Goal: Task Accomplishment & Management: Use online tool/utility

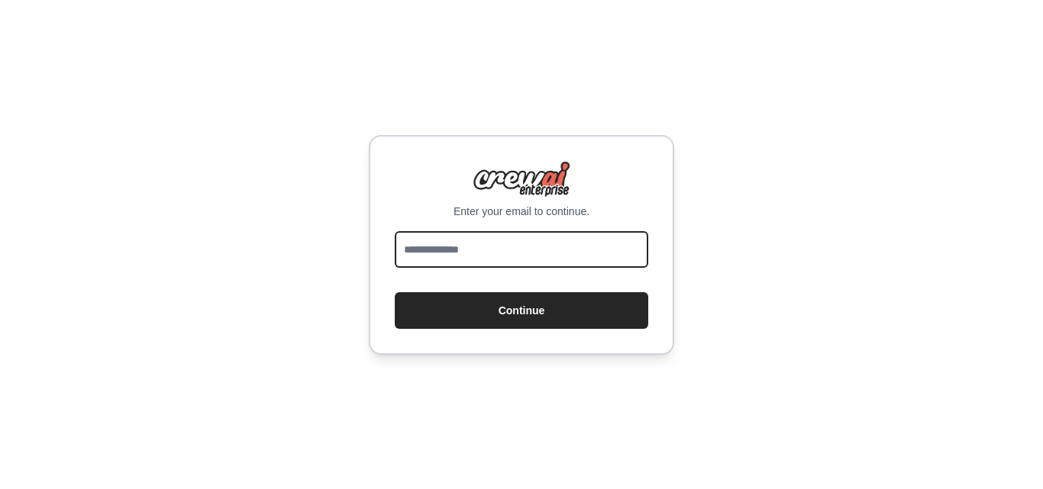
click at [480, 235] on input "email" at bounding box center [522, 249] width 254 height 37
type input "**********"
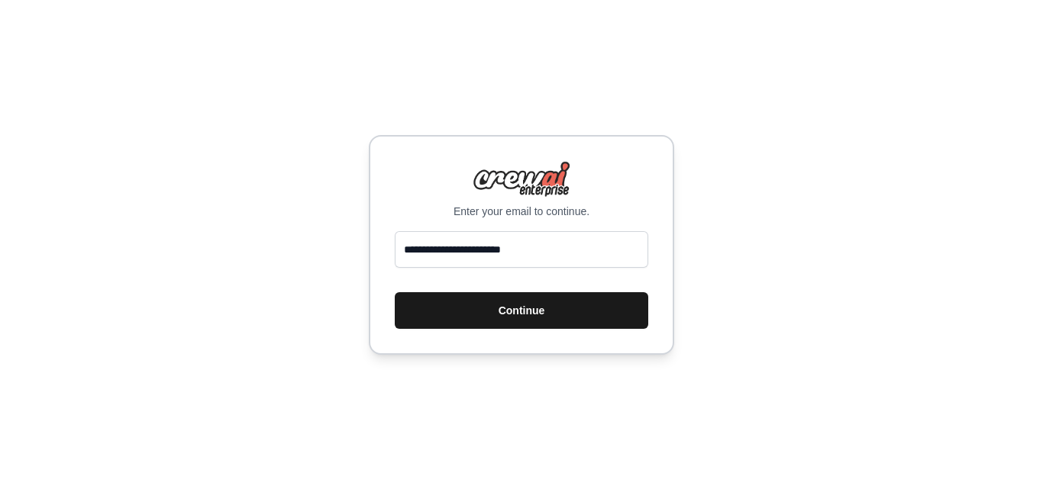
click at [497, 307] on button "Continue" at bounding box center [522, 310] width 254 height 37
click at [497, 314] on button "Continue" at bounding box center [522, 310] width 254 height 37
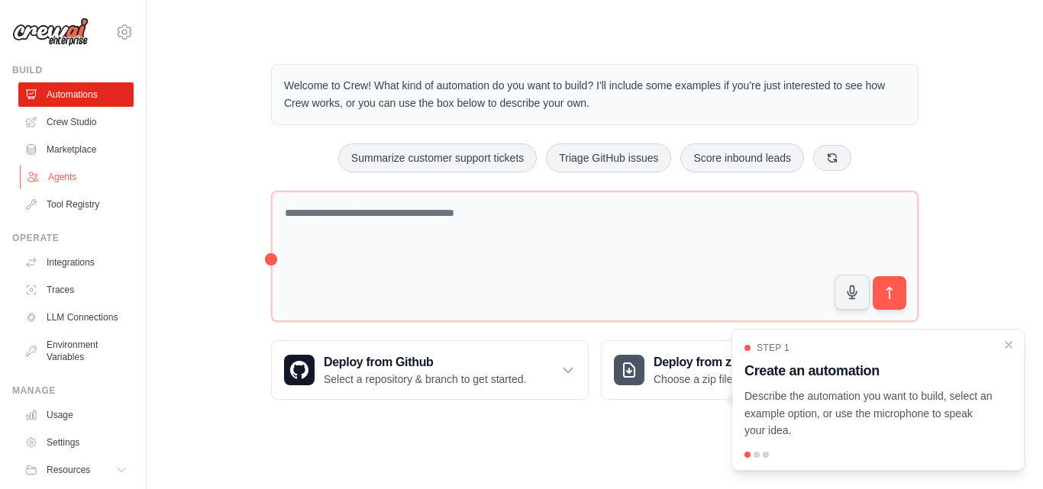
click at [72, 177] on link "Agents" at bounding box center [77, 177] width 115 height 24
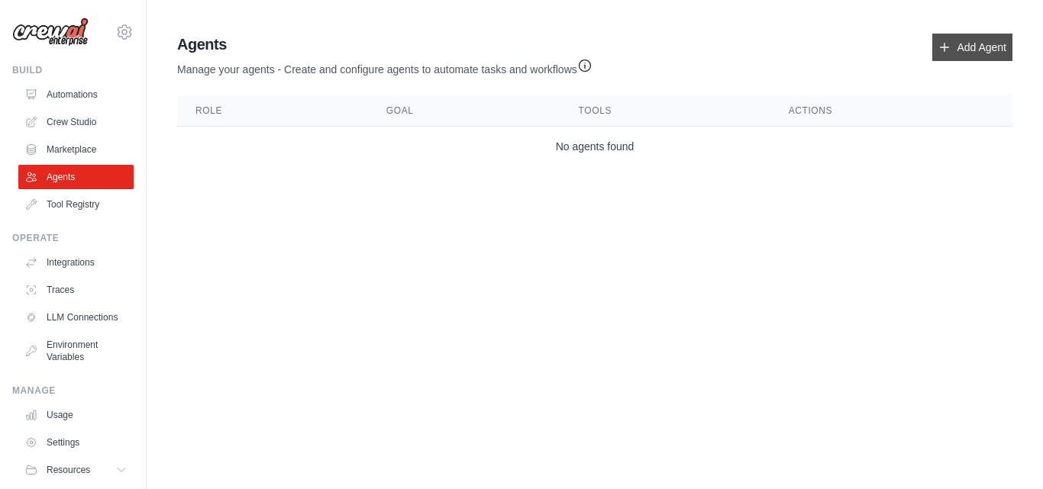
click at [934, 46] on link "Add Agent" at bounding box center [972, 47] width 80 height 27
click at [961, 46] on link "Add Agent" at bounding box center [972, 47] width 80 height 27
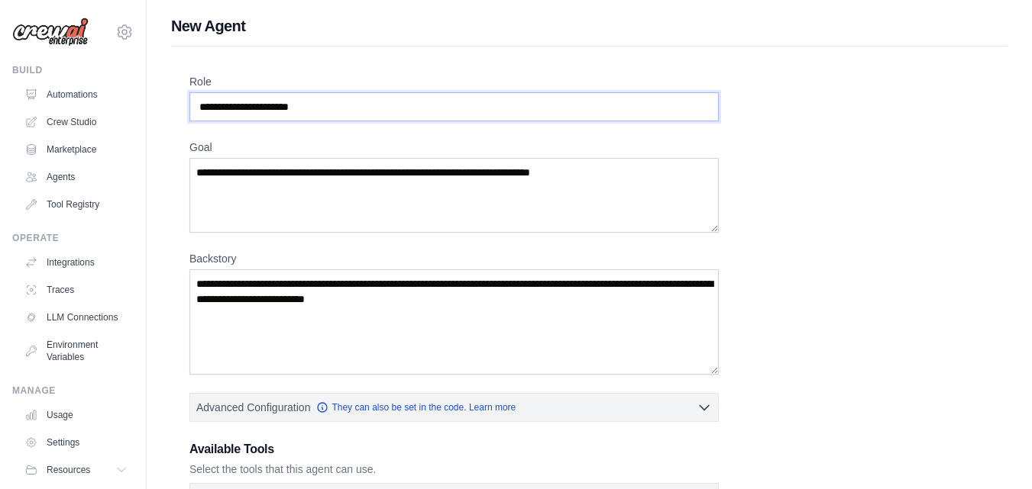
drag, startPoint x: 354, startPoint y: 102, endPoint x: 224, endPoint y: 95, distance: 130.0
click at [218, 95] on input "Role" at bounding box center [453, 106] width 529 height 29
click at [312, 99] on input "Role" at bounding box center [453, 106] width 529 height 29
drag, startPoint x: 325, startPoint y: 101, endPoint x: 309, endPoint y: 102, distance: 16.1
click at [309, 102] on input "Role" at bounding box center [453, 106] width 529 height 29
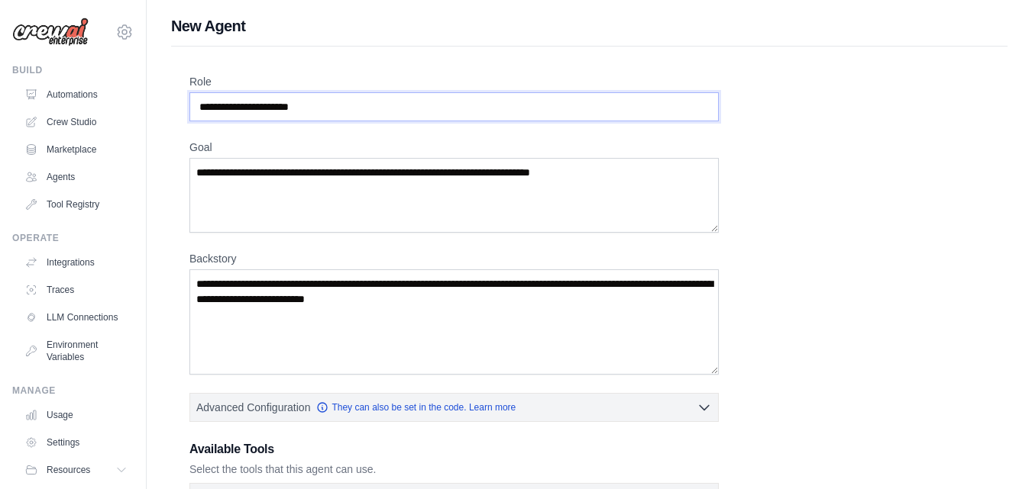
click at [325, 105] on input "Role" at bounding box center [453, 106] width 529 height 29
paste input "**********"
type input "**********"
click at [443, 202] on textarea "Goal" at bounding box center [453, 195] width 529 height 75
paste textarea "**********"
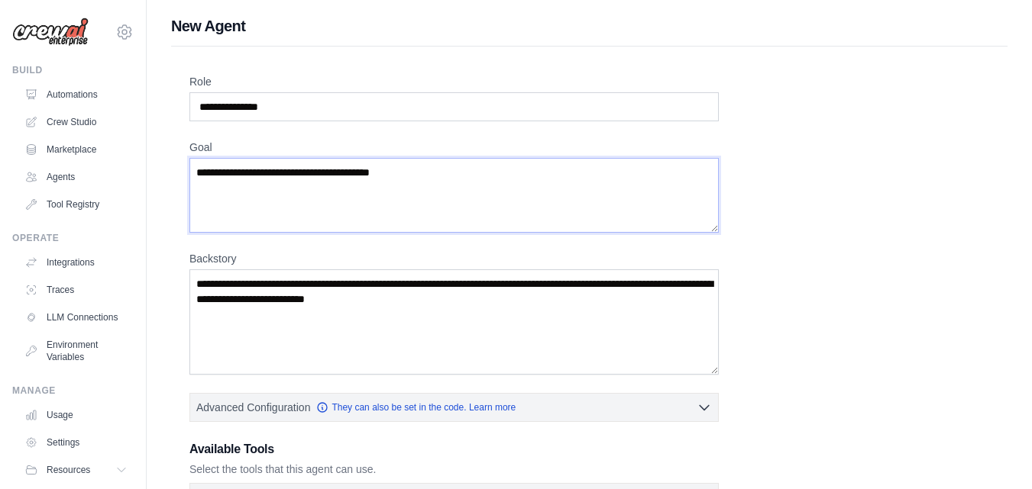
type textarea "**********"
click at [457, 315] on textarea "Backstory" at bounding box center [453, 322] width 529 height 105
paste textarea "**********"
click at [622, 286] on textarea "**********" at bounding box center [453, 322] width 529 height 105
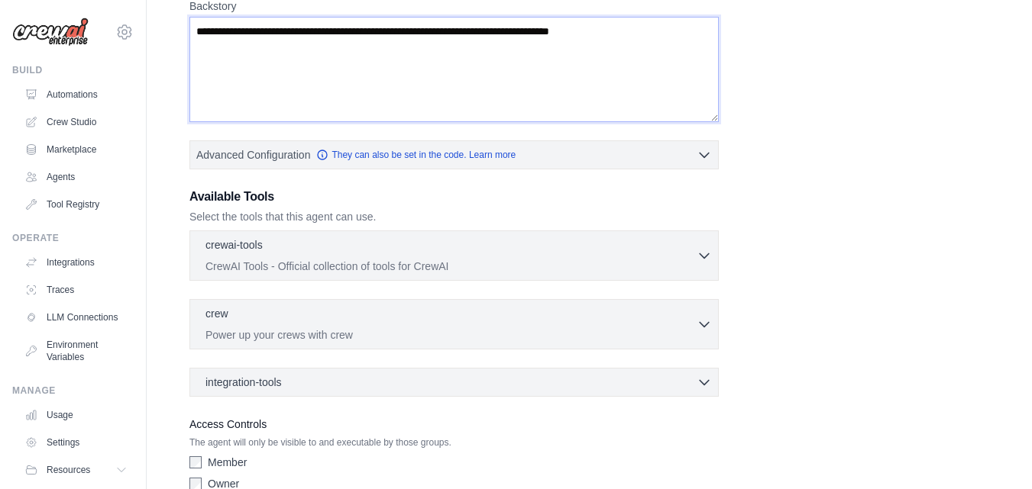
scroll to position [330, 0]
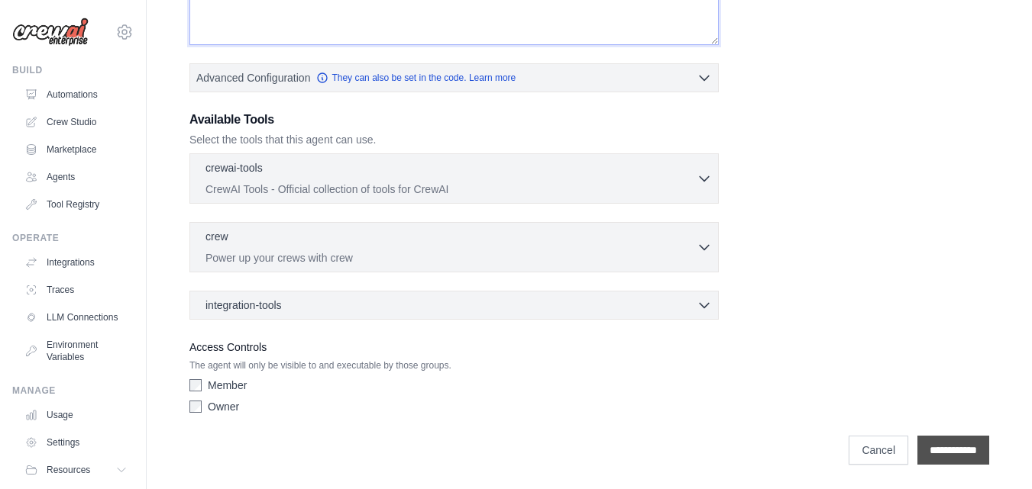
type textarea "**********"
click at [942, 460] on input "**********" at bounding box center [953, 450] width 72 height 29
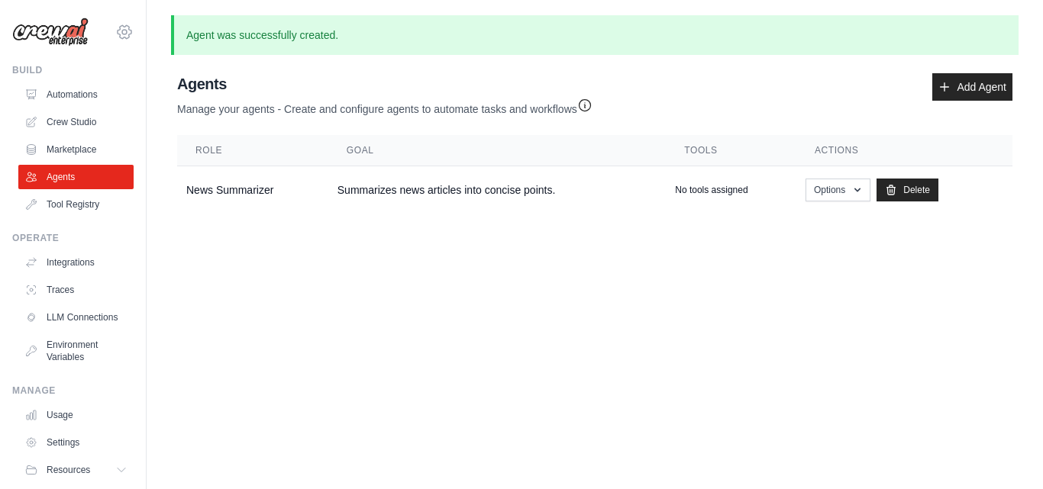
click at [118, 34] on icon at bounding box center [125, 31] width 14 height 13
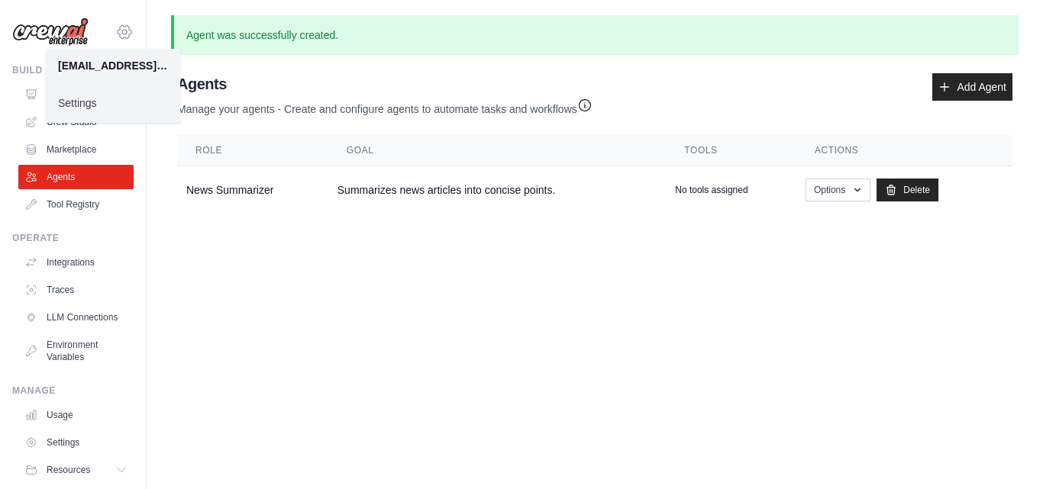
click at [118, 34] on icon at bounding box center [125, 31] width 14 height 13
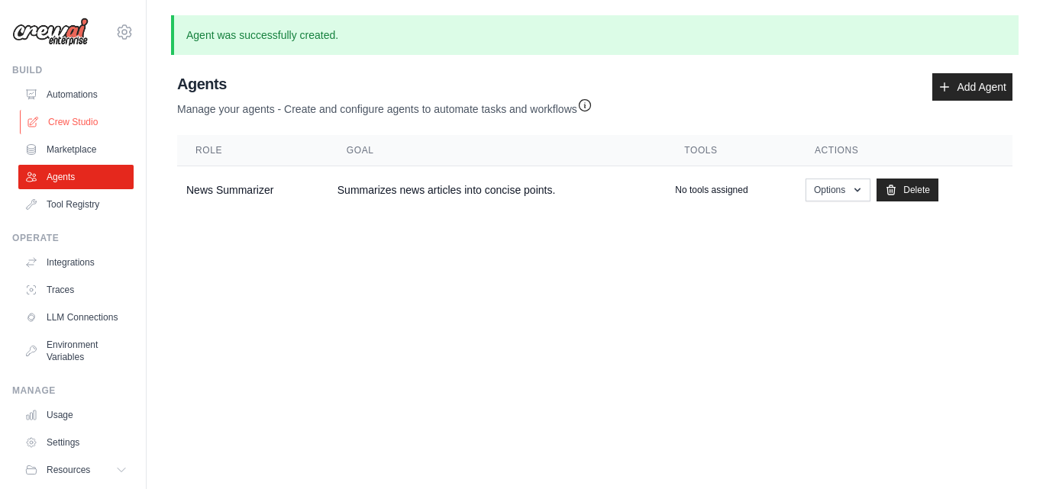
click at [82, 123] on link "Crew Studio" at bounding box center [77, 122] width 115 height 24
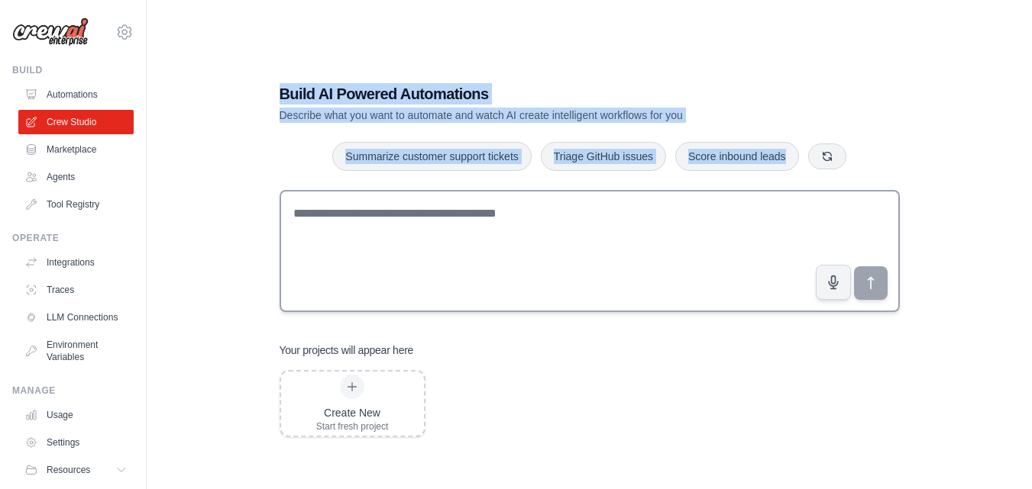
drag, startPoint x: 254, startPoint y: 72, endPoint x: 564, endPoint y: 202, distance: 335.4
click at [564, 202] on div "Build AI Powered Automations Describe what you want to automate and watch AI cr…" at bounding box center [589, 259] width 836 height 489
click at [544, 17] on div "Build AI Powered Automations Describe what you want to automate and watch AI cr…" at bounding box center [589, 259] width 836 height 489
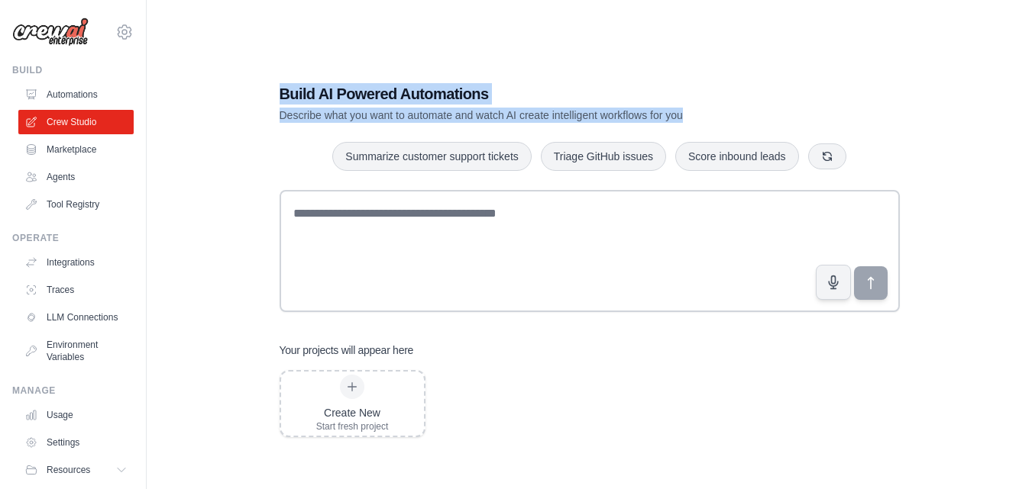
copy div "Build AI Powered Automations Describe what you want to automate and watch AI cr…"
drag, startPoint x: 269, startPoint y: 79, endPoint x: 708, endPoint y: 109, distance: 440.1
click at [708, 109] on div "Build AI Powered Automations Describe what you want to automate and watch AI cr…" at bounding box center [589, 260] width 657 height 403
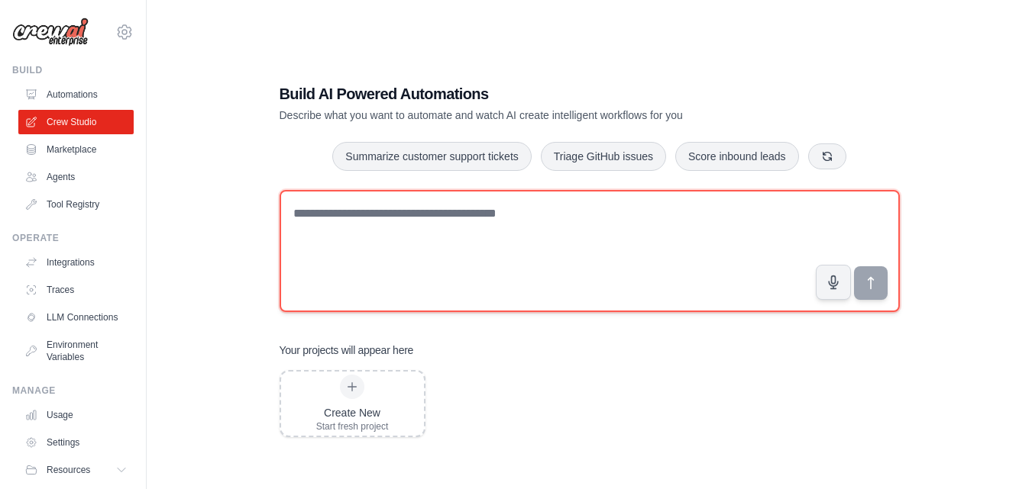
click at [404, 224] on textarea at bounding box center [589, 251] width 620 height 122
paste textarea "**********"
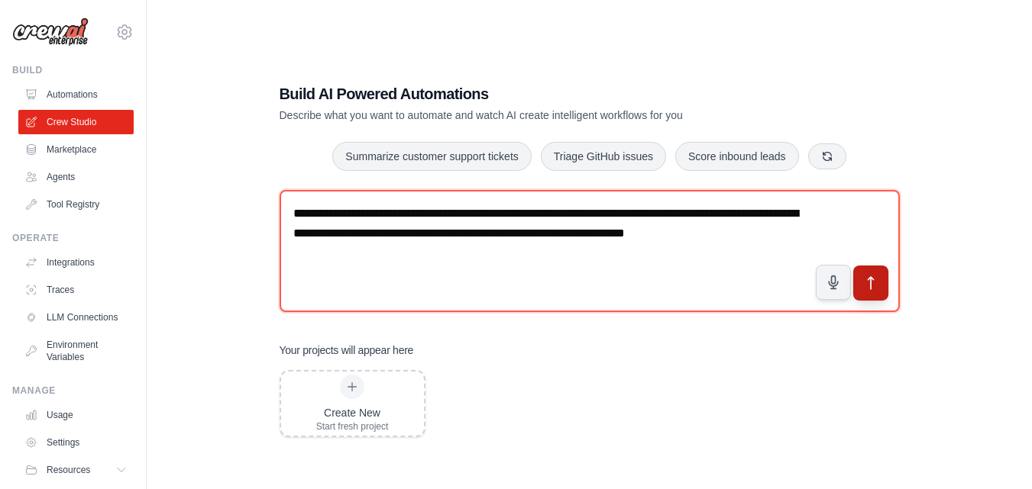
type textarea "**********"
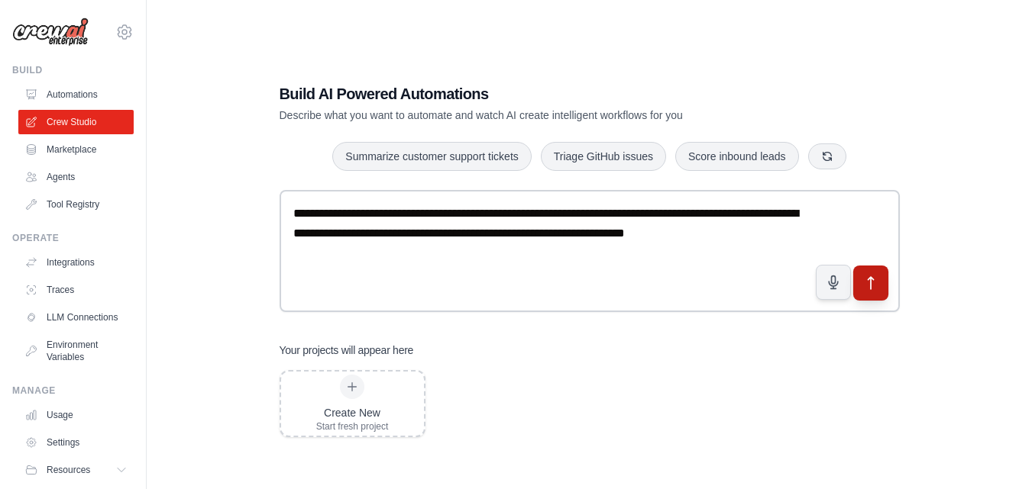
click at [873, 270] on button "submit" at bounding box center [869, 282] width 35 height 35
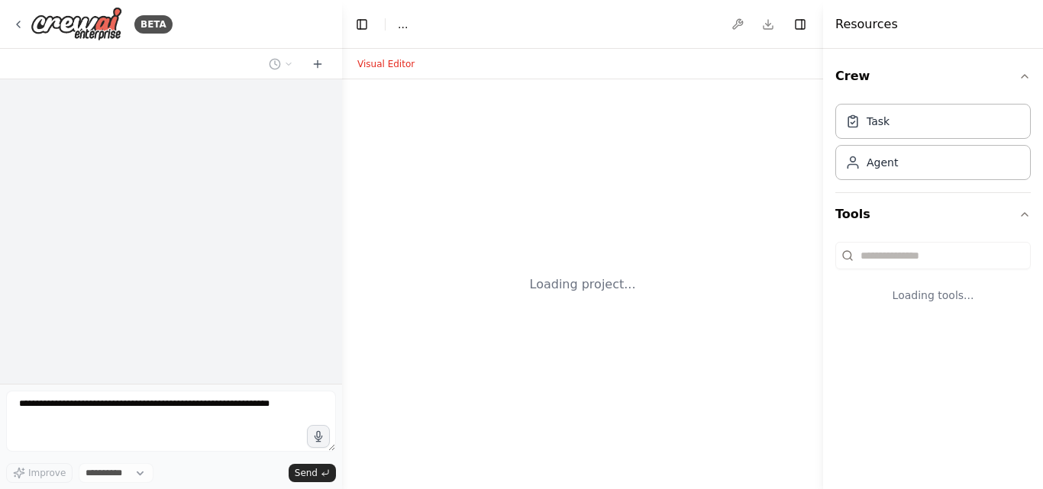
select select "****"
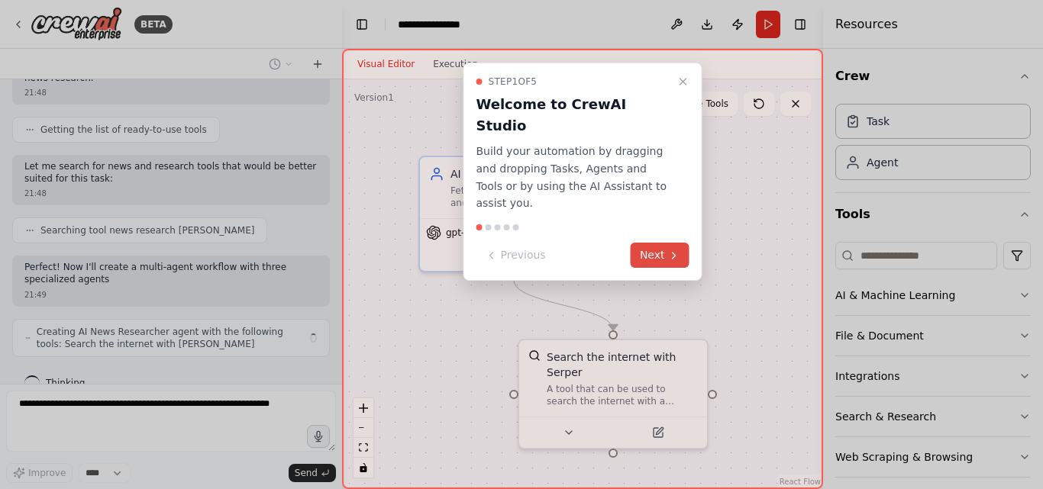
scroll to position [176, 0]
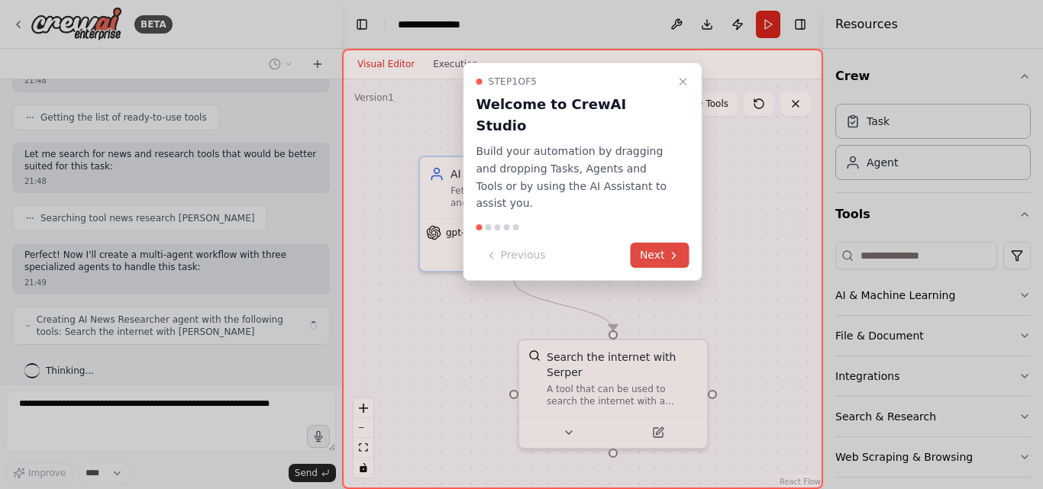
click at [642, 243] on button "Next" at bounding box center [660, 255] width 59 height 25
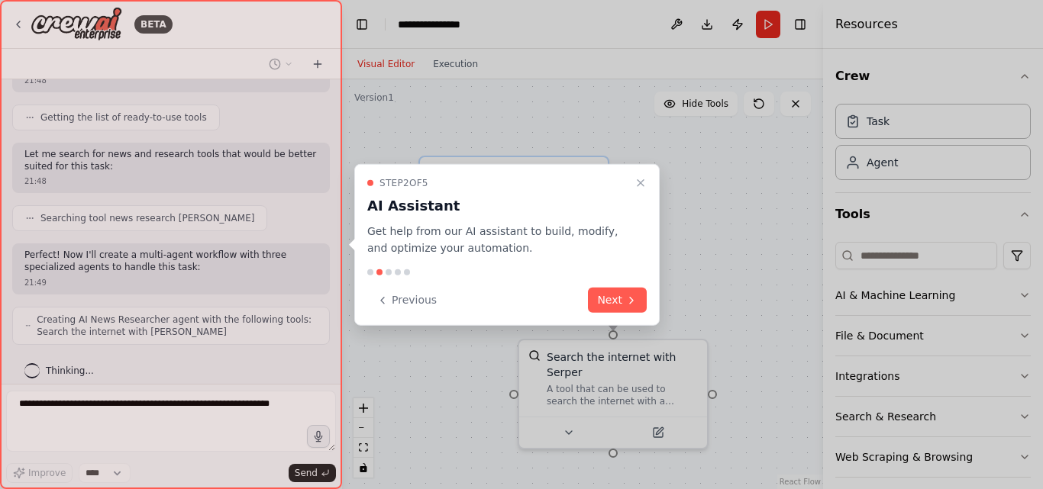
click at [609, 296] on button "Next" at bounding box center [617, 300] width 59 height 25
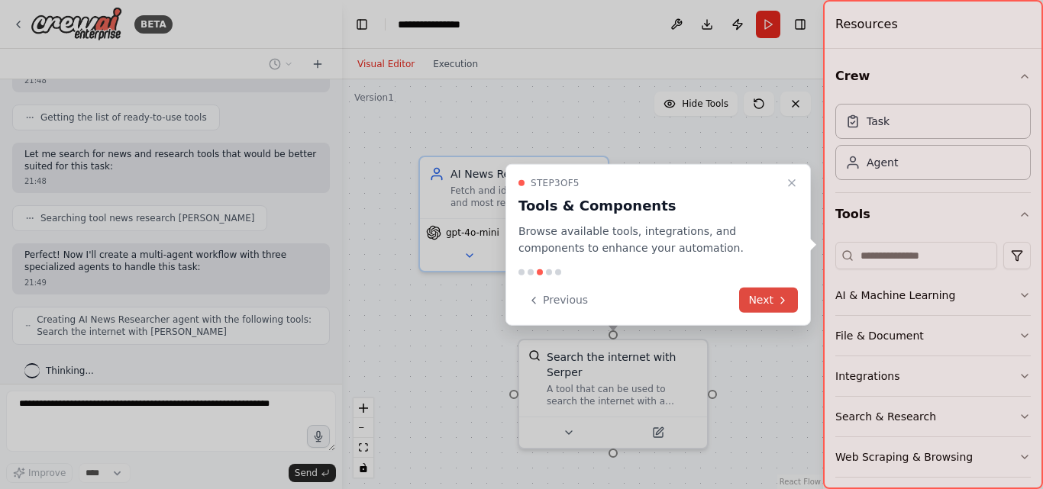
click at [761, 300] on button "Next" at bounding box center [768, 300] width 59 height 25
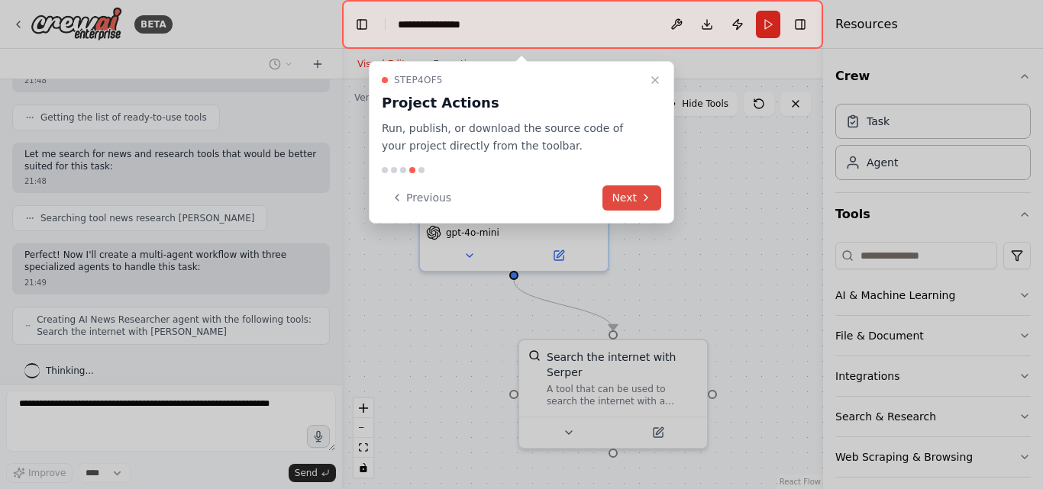
click at [638, 204] on button "Next" at bounding box center [631, 198] width 59 height 25
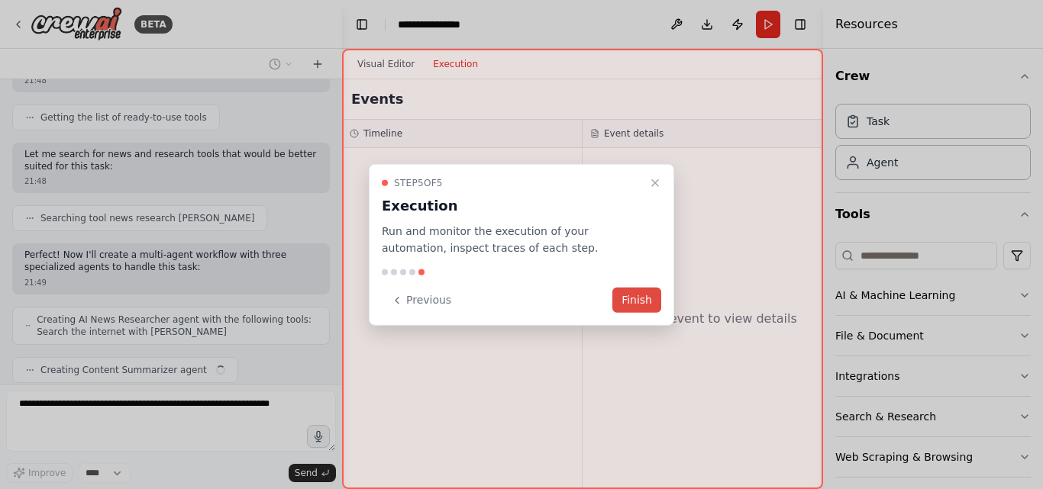
scroll to position [214, 0]
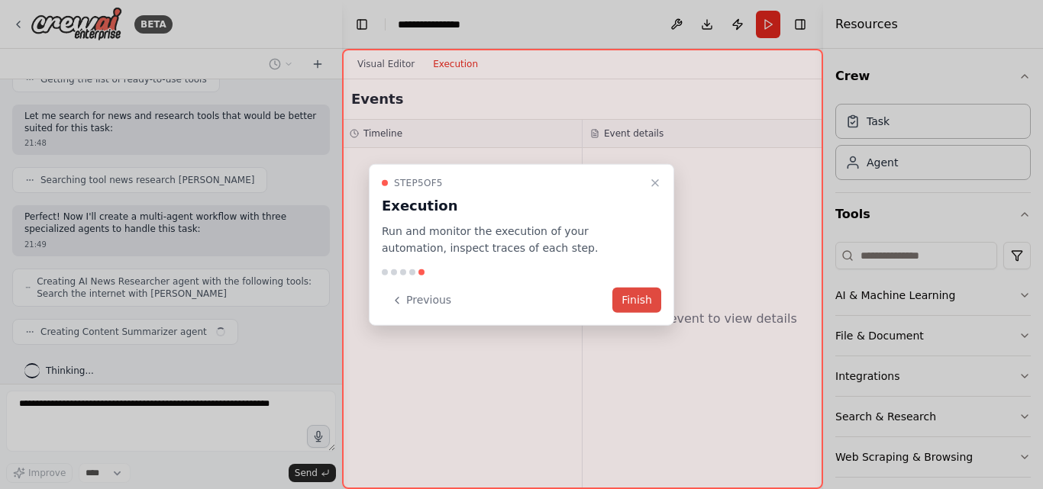
click at [643, 292] on button "Finish" at bounding box center [636, 300] width 49 height 25
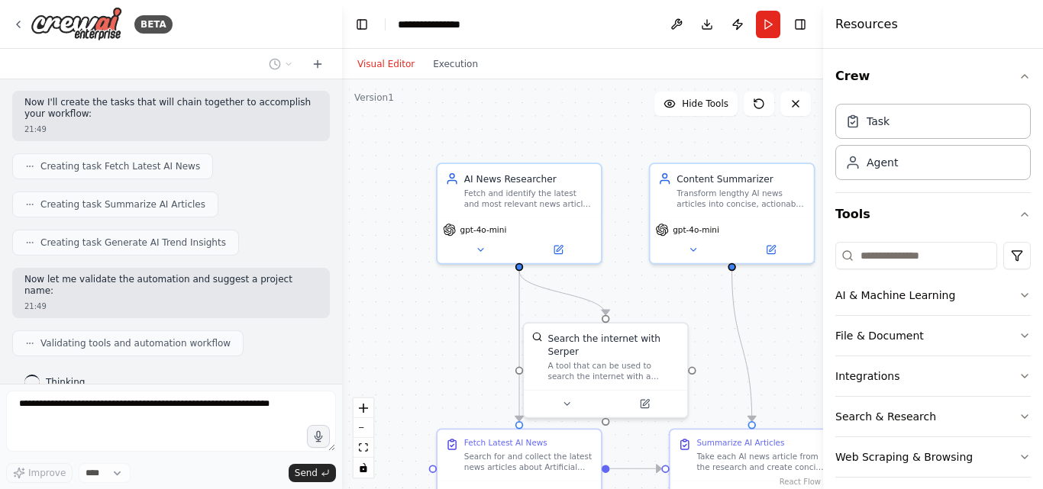
scroll to position [557, 0]
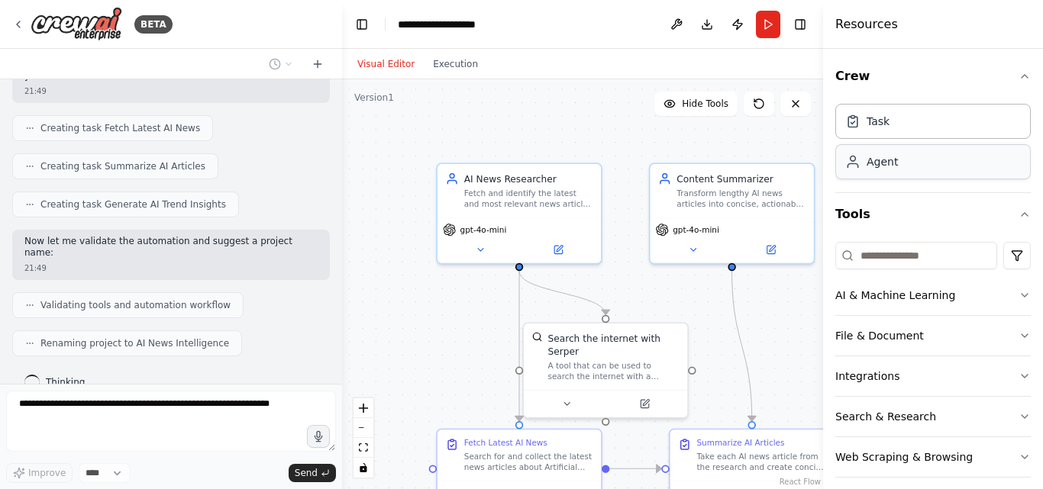
click at [951, 169] on div "Agent" at bounding box center [932, 161] width 195 height 35
click at [932, 163] on div "Agent" at bounding box center [932, 161] width 195 height 35
click at [945, 134] on div "Task" at bounding box center [932, 120] width 195 height 35
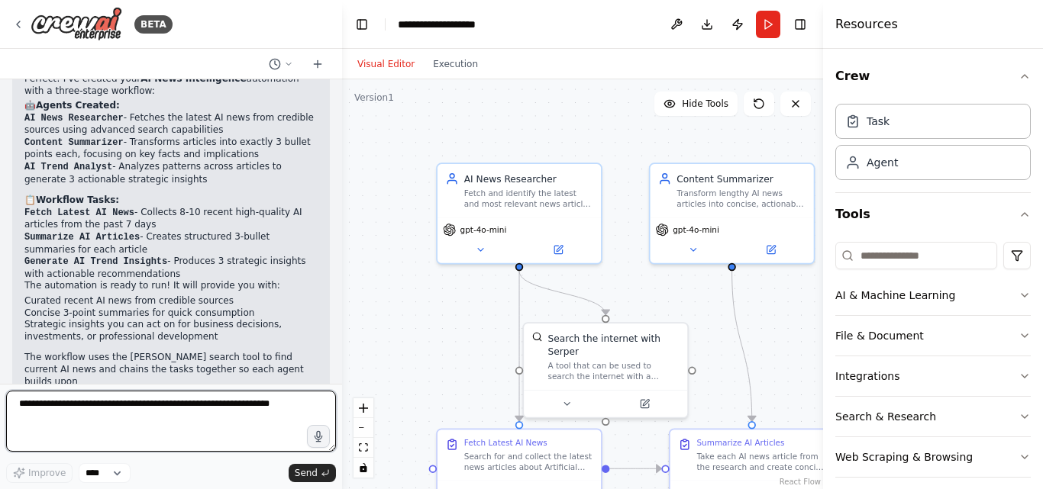
scroll to position [870, 0]
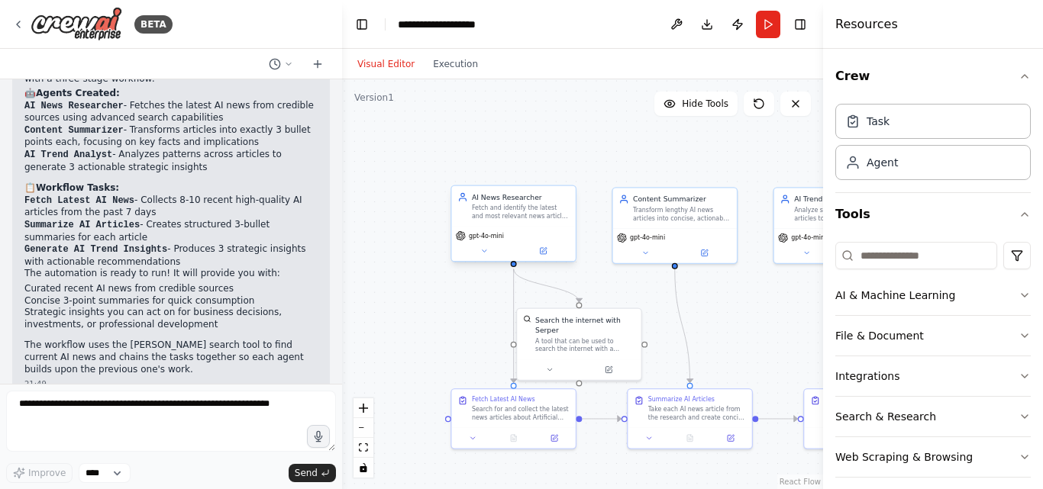
click at [521, 223] on div "AI News Researcher Fetch and identify the latest and most relevant news article…" at bounding box center [513, 206] width 124 height 40
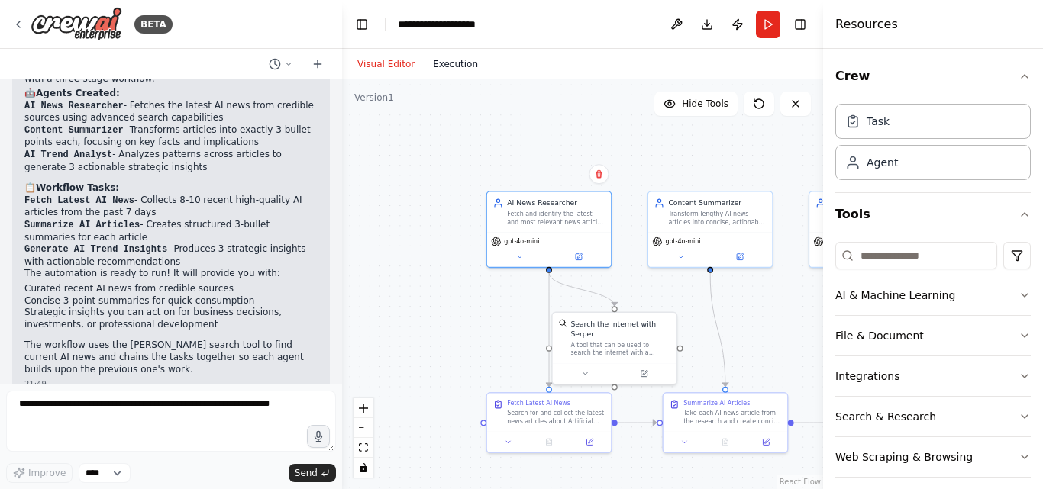
click at [452, 63] on button "Execution" at bounding box center [455, 64] width 63 height 18
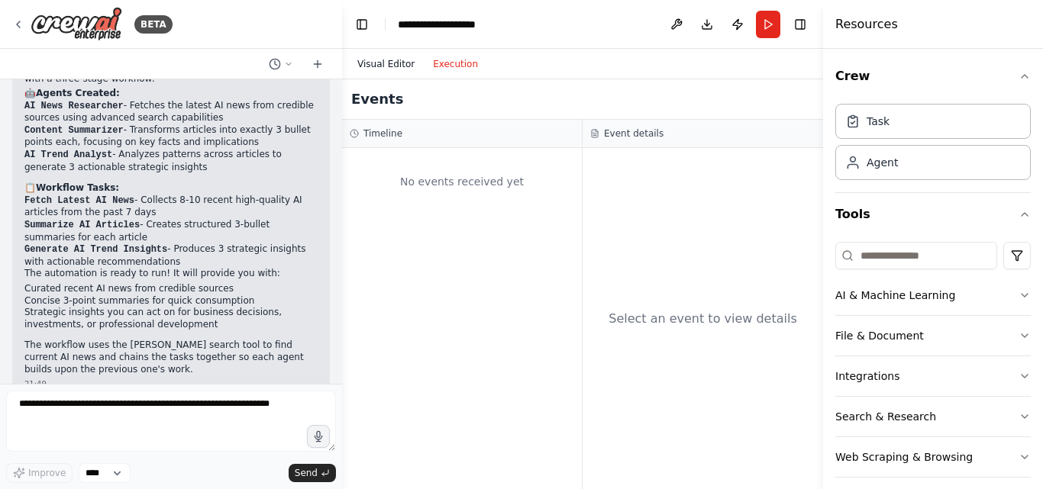
click at [362, 57] on button "Visual Editor" at bounding box center [386, 64] width 76 height 18
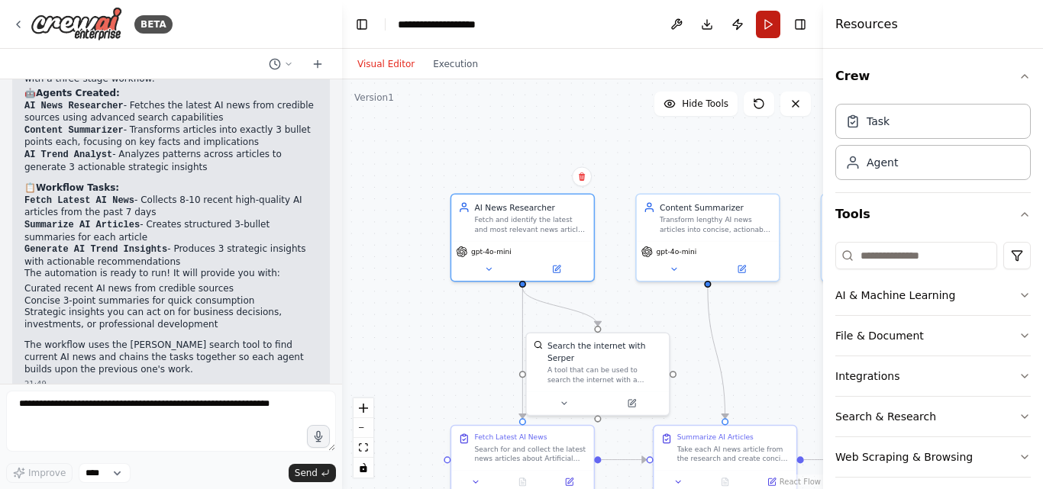
click at [757, 21] on button "Run" at bounding box center [768, 24] width 24 height 27
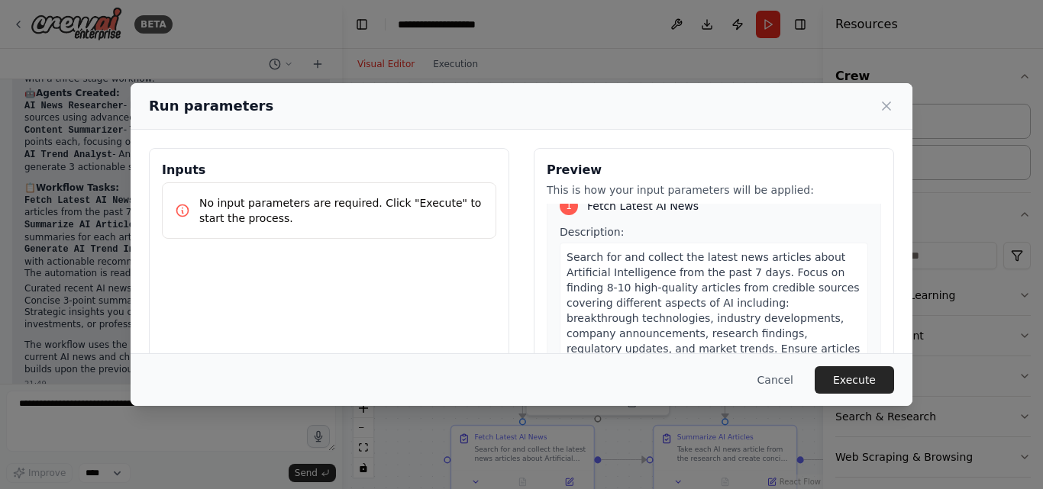
scroll to position [0, 0]
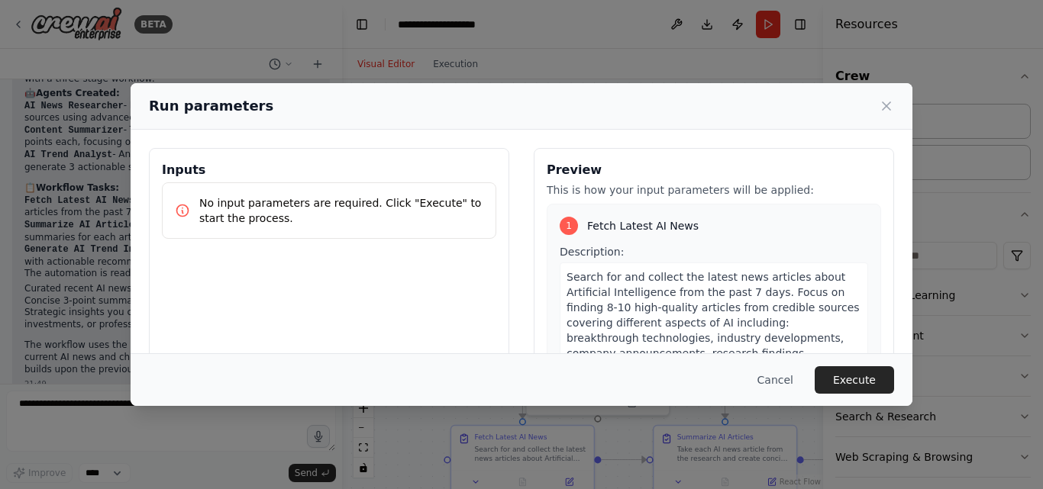
click at [309, 220] on p "No input parameters are required. Click "Execute" to start the process." at bounding box center [341, 210] width 284 height 31
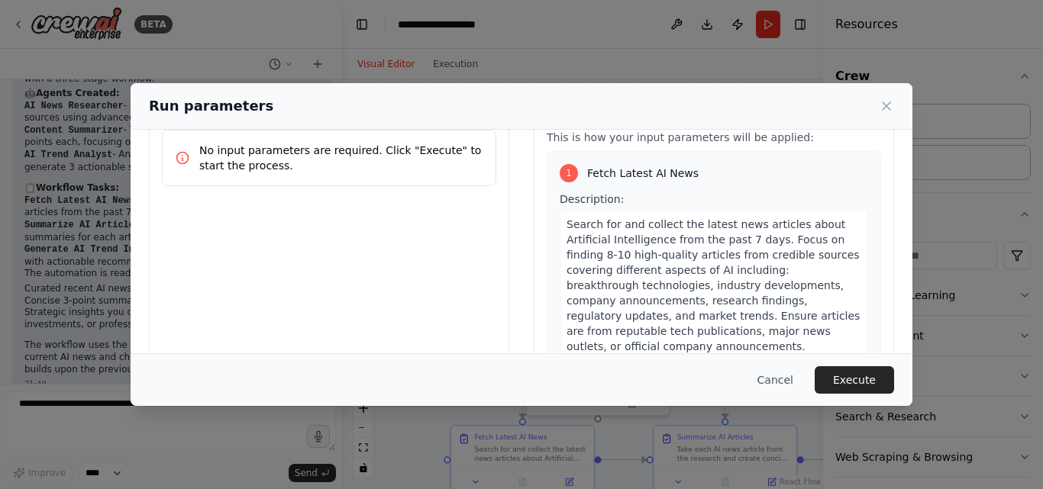
scroll to position [76, 0]
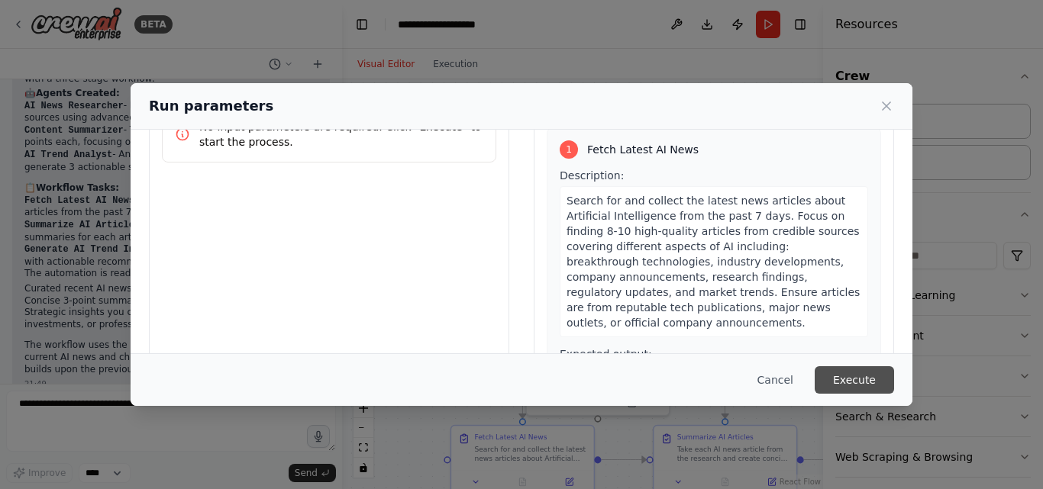
click at [848, 381] on button "Execute" at bounding box center [854, 380] width 79 height 27
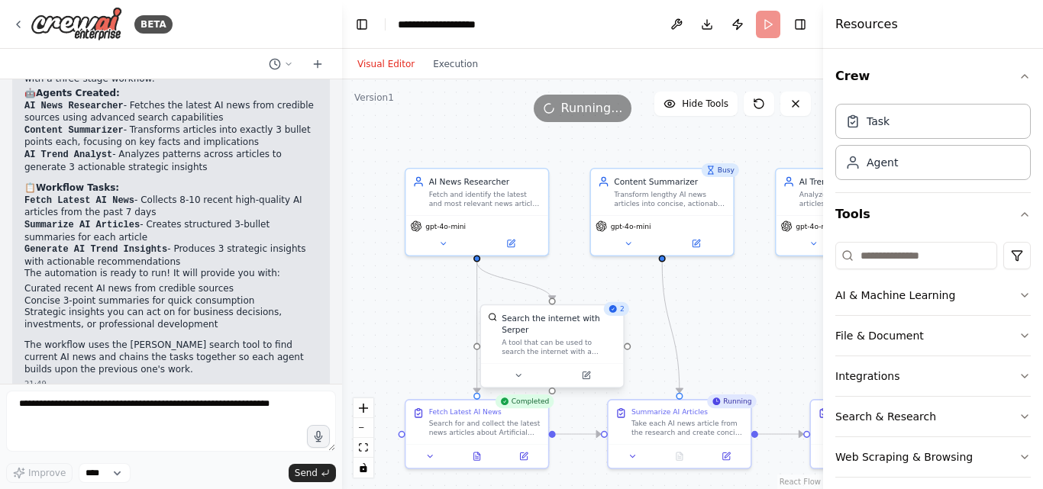
click at [599, 323] on div "Search the internet with Serper" at bounding box center [559, 323] width 115 height 23
click at [576, 325] on div "Search the internet with Serper A tool that can be used to search the internet …" at bounding box center [559, 334] width 115 height 44
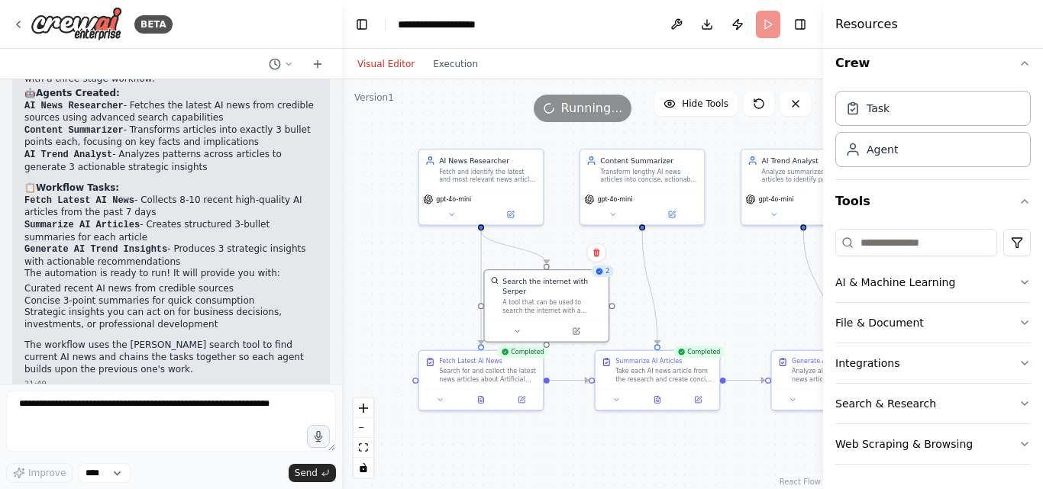
click at [773, 25] on header "**********" at bounding box center [582, 24] width 481 height 49
click at [577, 109] on span "Running..." at bounding box center [592, 108] width 62 height 18
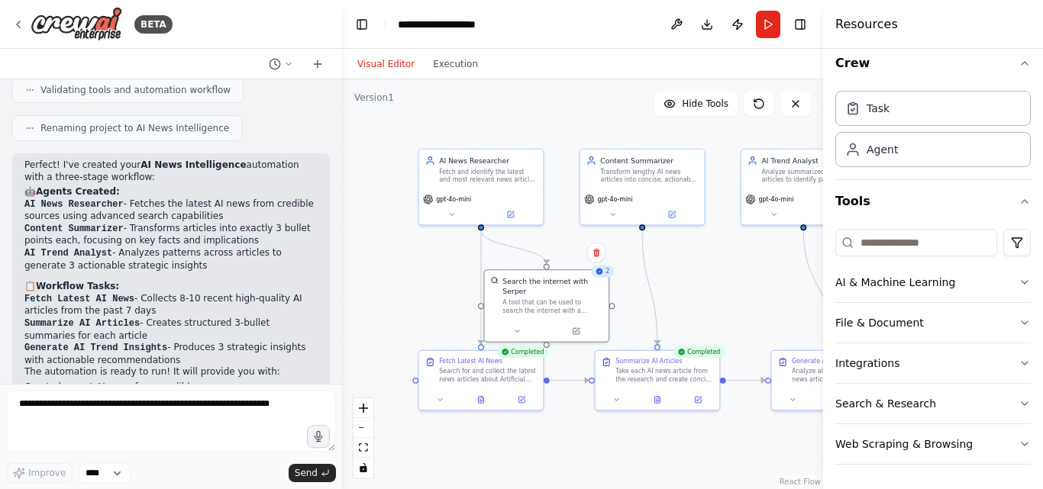
scroll to position [794, 0]
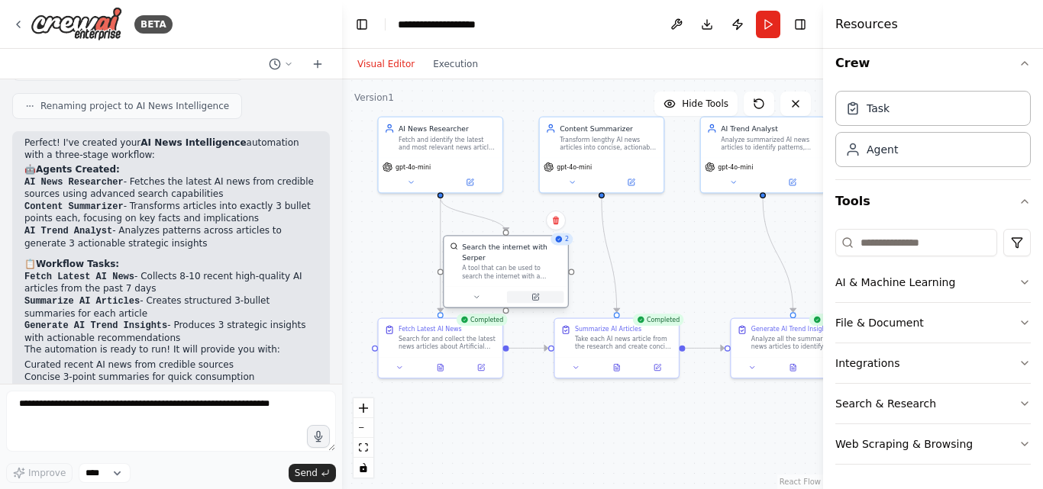
click at [538, 294] on icon at bounding box center [535, 297] width 6 height 6
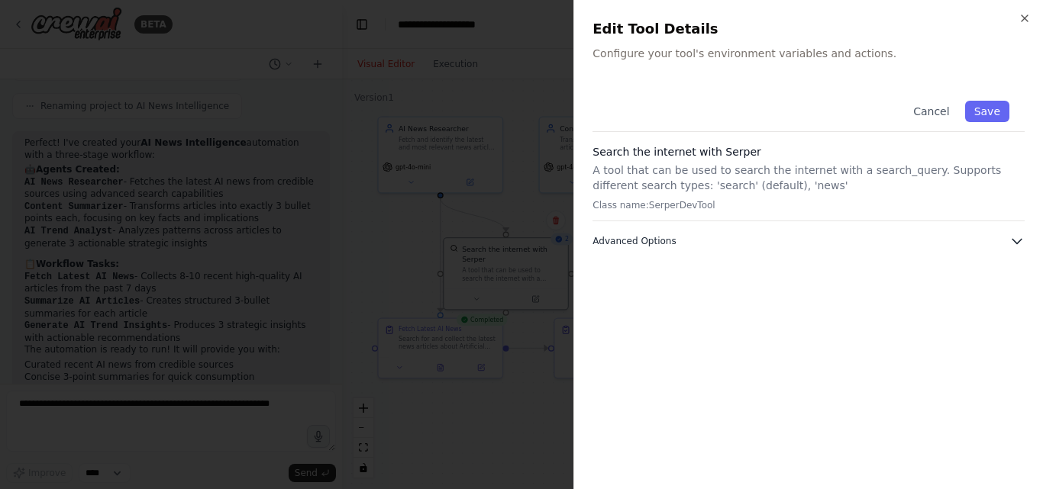
click at [635, 248] on button "Advanced Options" at bounding box center [809, 241] width 432 height 15
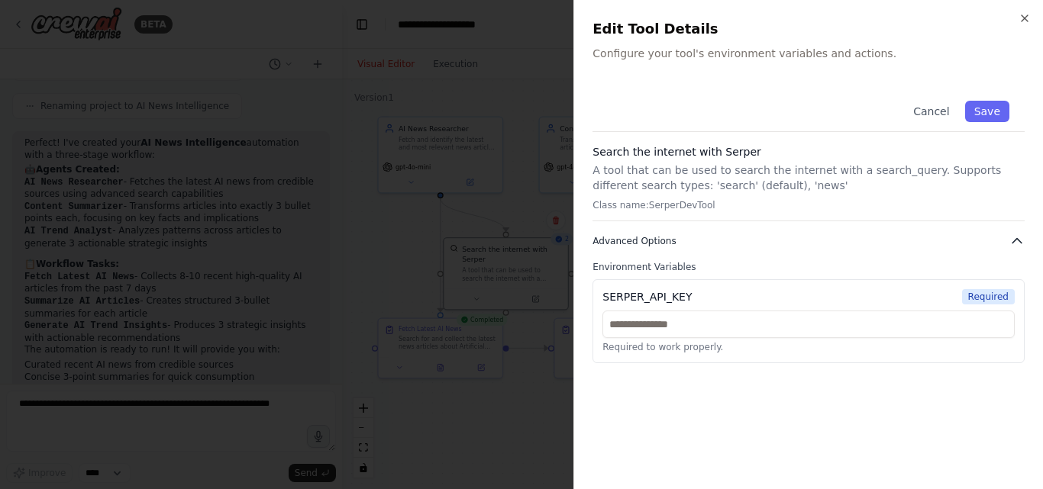
click at [632, 243] on span "Advanced Options" at bounding box center [634, 241] width 83 height 12
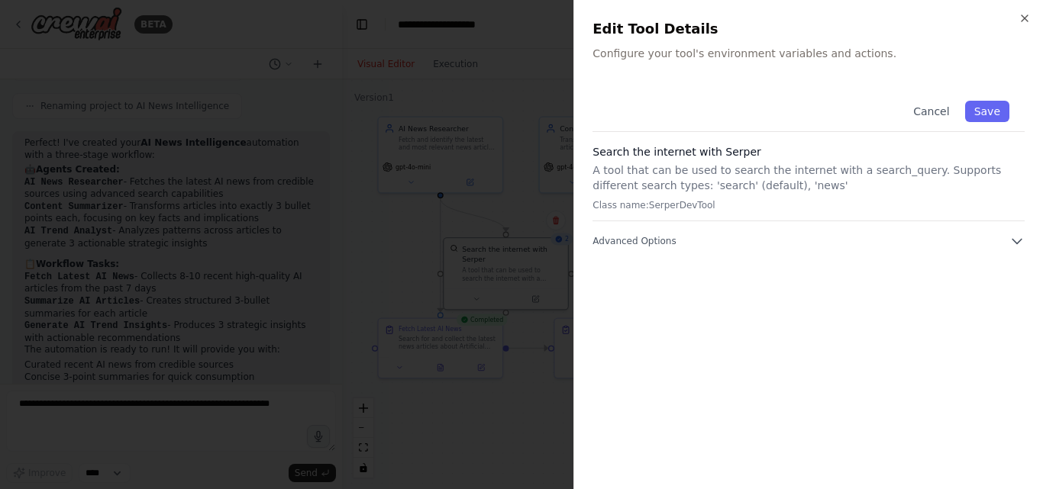
click at [514, 243] on div at bounding box center [521, 244] width 1043 height 489
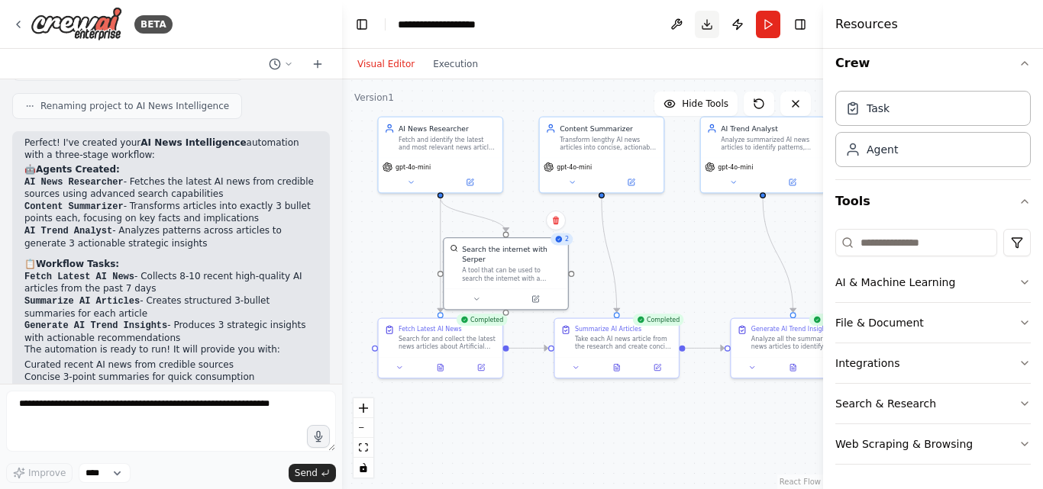
click at [703, 19] on button "Download" at bounding box center [707, 24] width 24 height 27
click at [765, 16] on button "Run" at bounding box center [768, 24] width 24 height 27
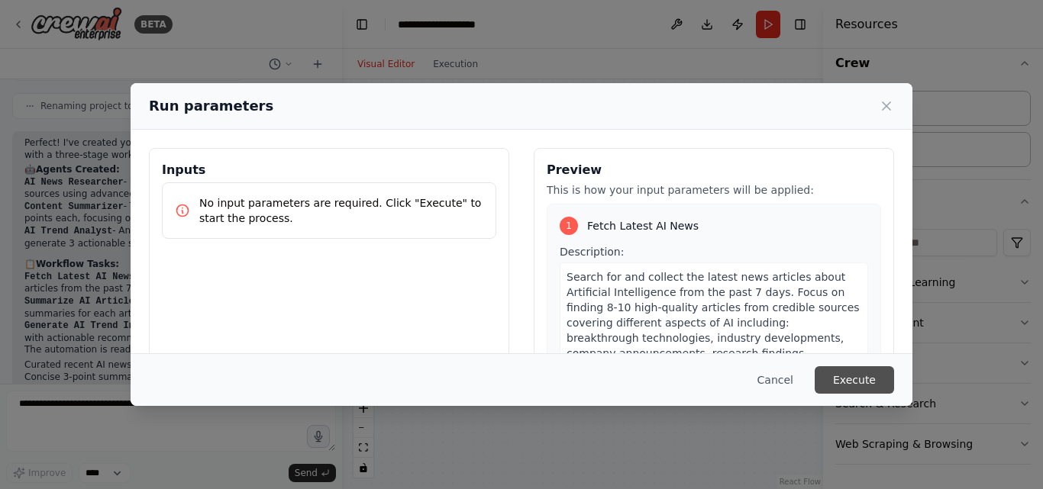
click at [848, 376] on button "Execute" at bounding box center [854, 380] width 79 height 27
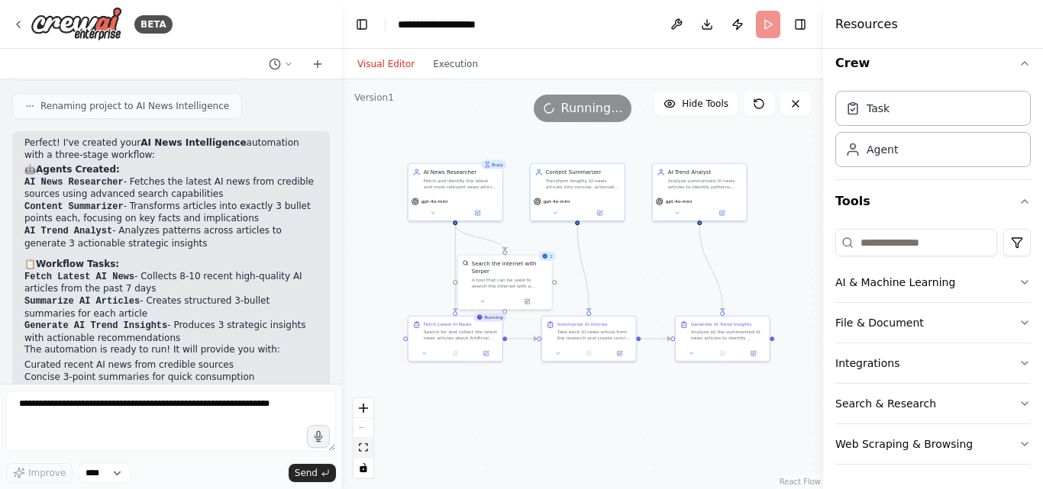
click at [361, 445] on icon "fit view" at bounding box center [363, 448] width 9 height 8
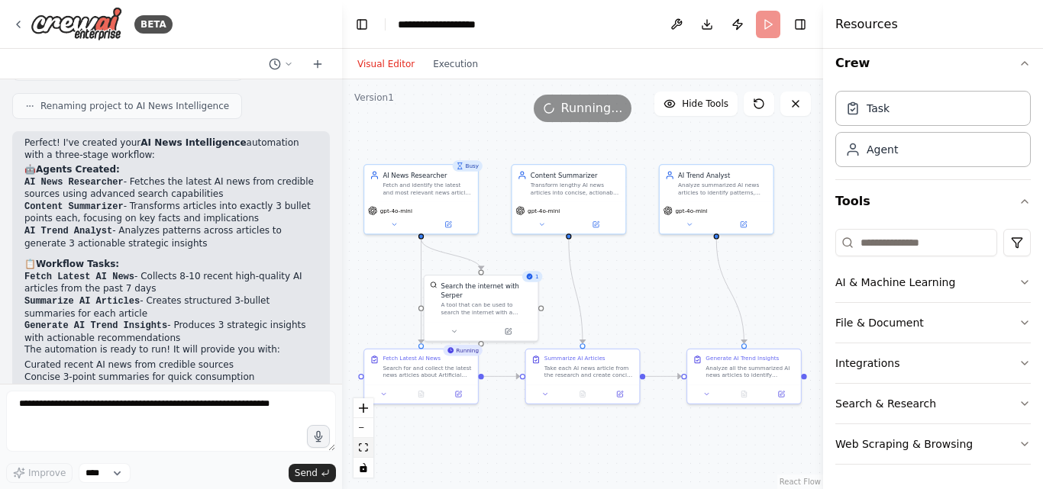
click at [361, 445] on icon "fit view" at bounding box center [363, 448] width 9 height 8
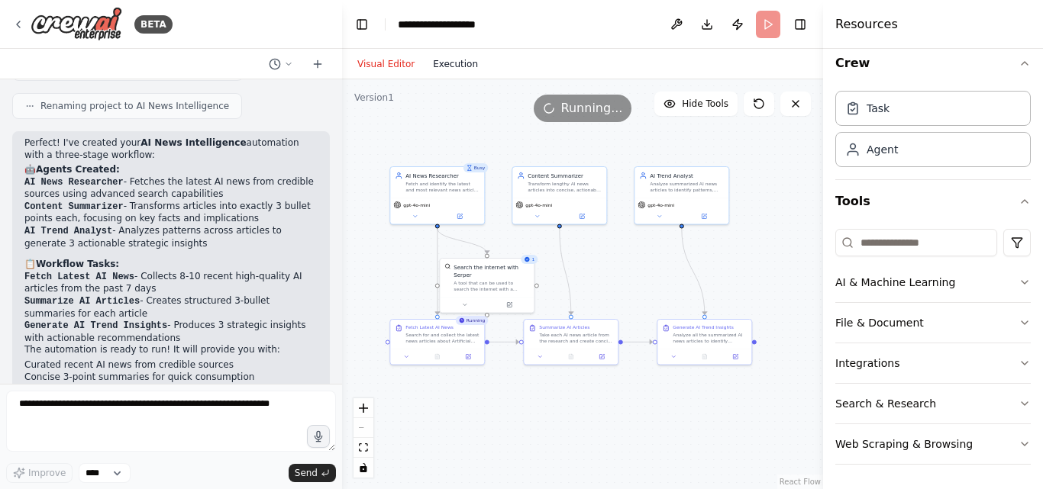
click at [447, 70] on button "Execution" at bounding box center [455, 64] width 63 height 18
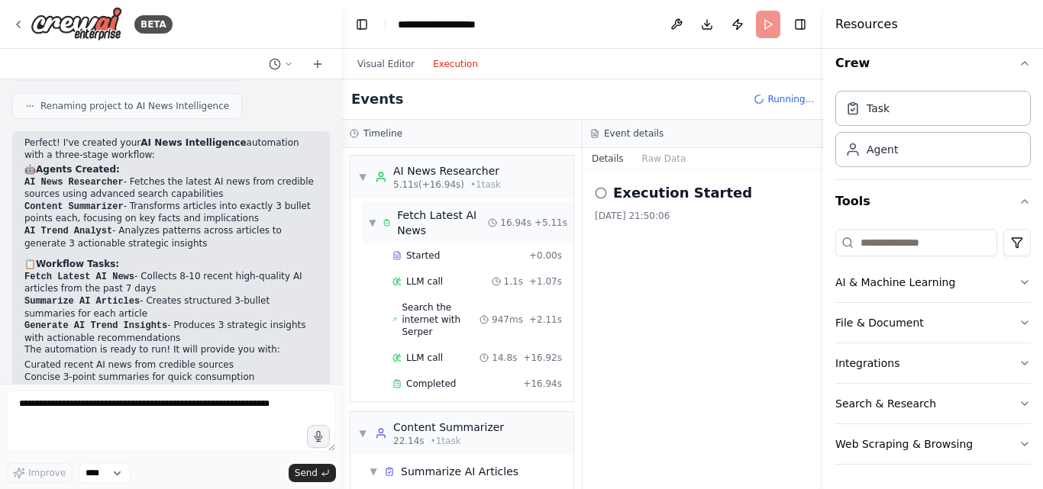
scroll to position [0, 0]
click at [599, 198] on circle at bounding box center [601, 193] width 10 height 10
click at [600, 194] on icon at bounding box center [601, 193] width 12 height 12
click at [655, 162] on button "Raw Data" at bounding box center [664, 158] width 63 height 21
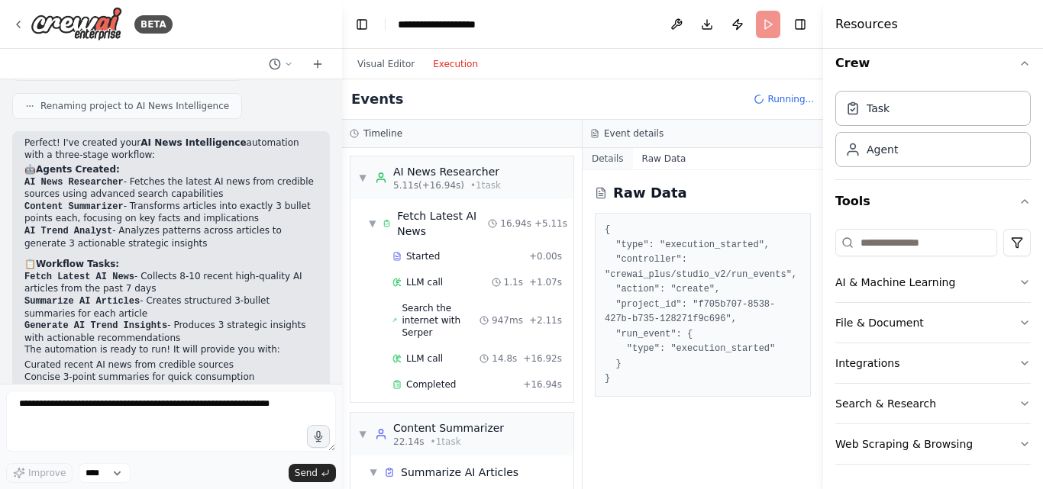
click at [610, 159] on button "Details" at bounding box center [608, 158] width 50 height 21
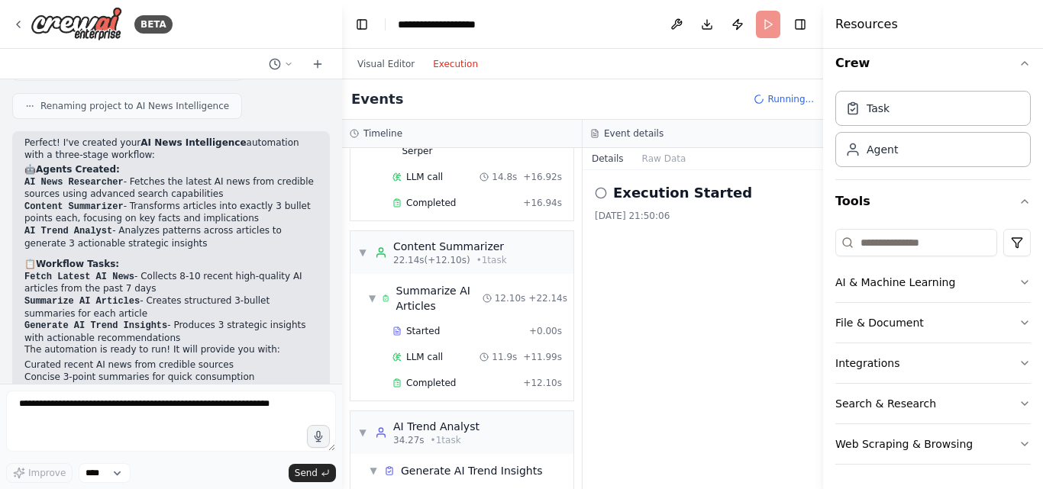
scroll to position [138, 0]
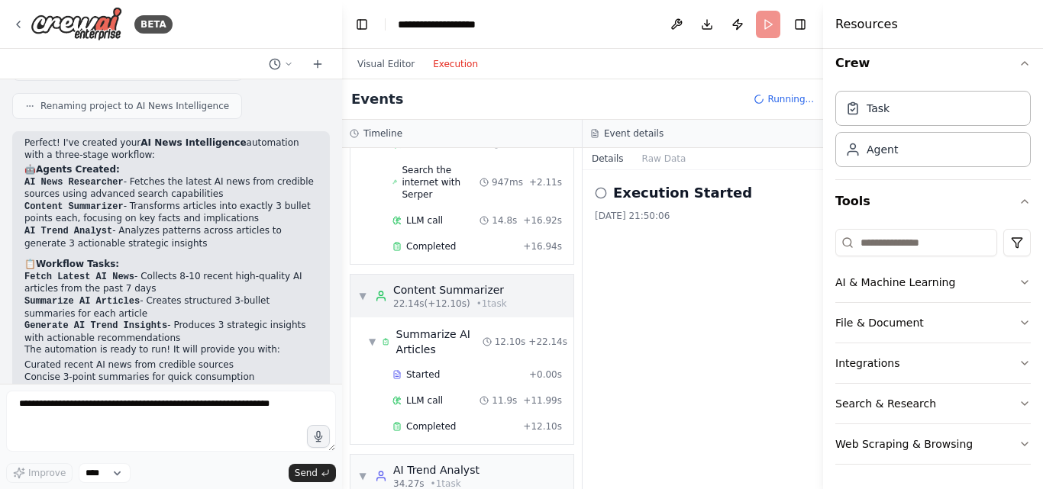
click at [453, 302] on span "22.14s (+12.10s)" at bounding box center [431, 304] width 77 height 12
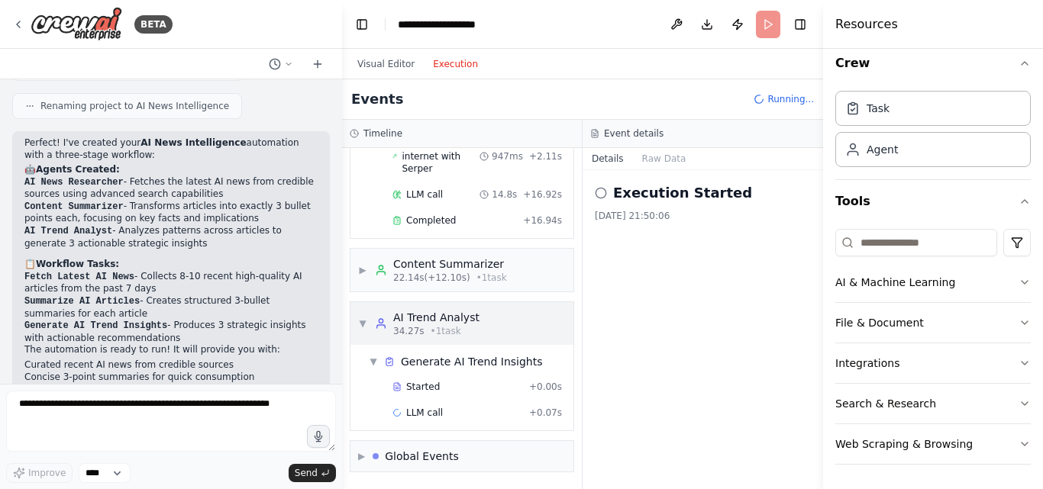
click at [463, 328] on div "34.27s • 1 task" at bounding box center [436, 331] width 86 height 12
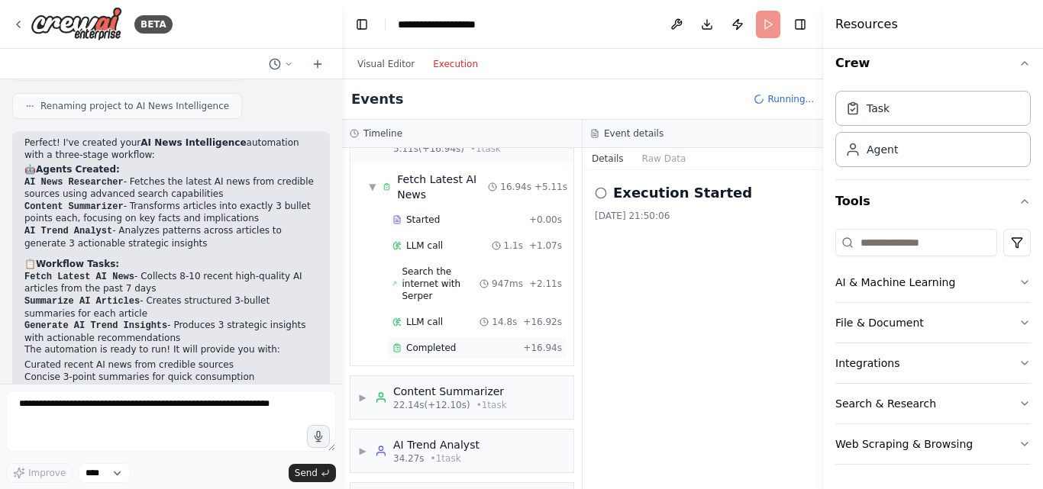
scroll to position [0, 0]
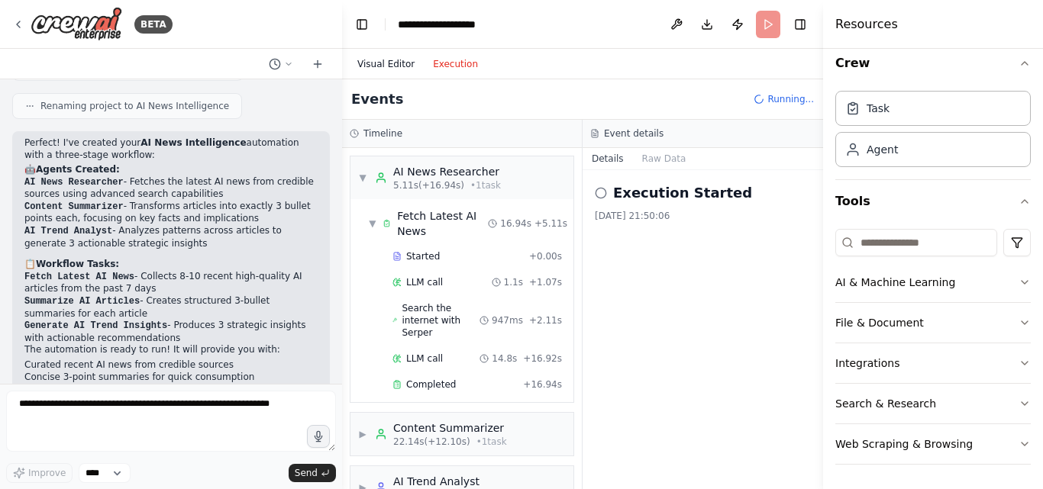
click at [381, 61] on button "Visual Editor" at bounding box center [386, 64] width 76 height 18
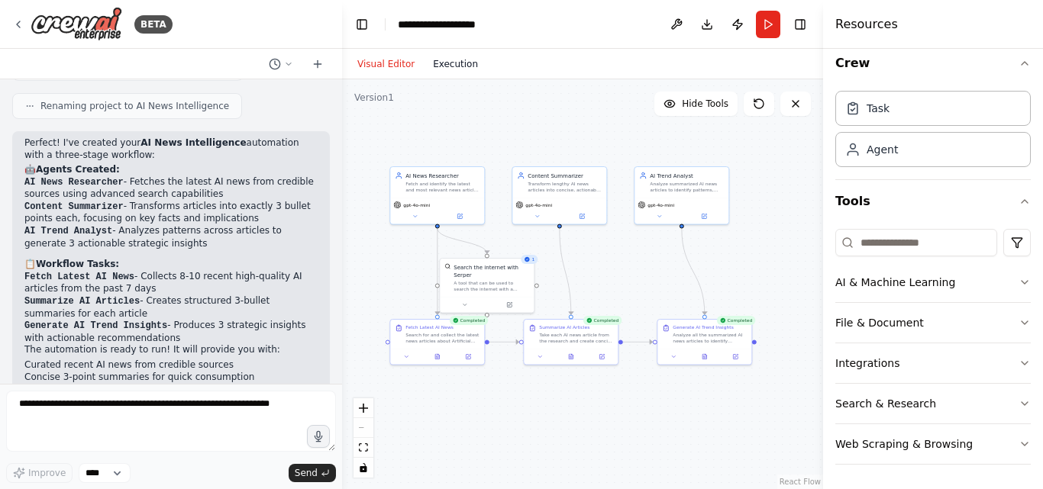
click at [434, 61] on button "Execution" at bounding box center [455, 64] width 63 height 18
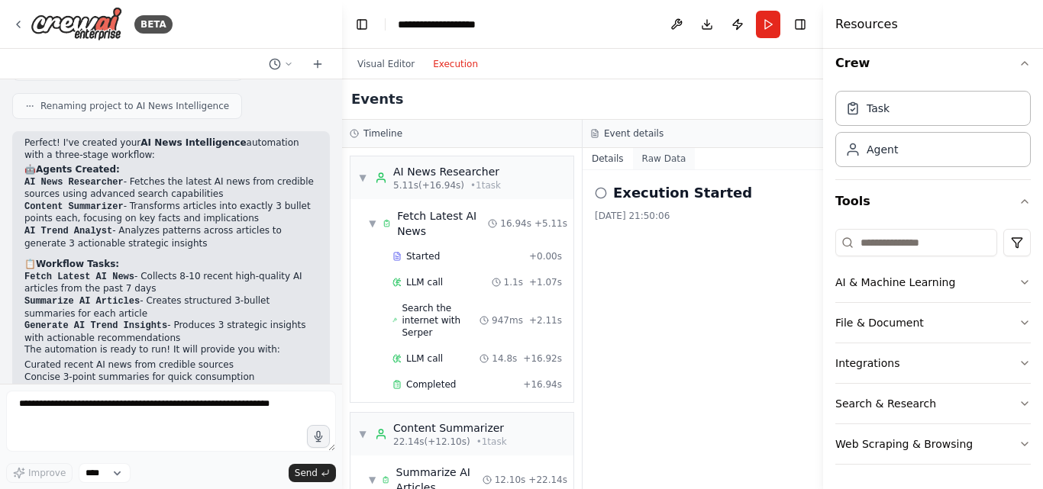
click at [657, 165] on button "Raw Data" at bounding box center [664, 158] width 63 height 21
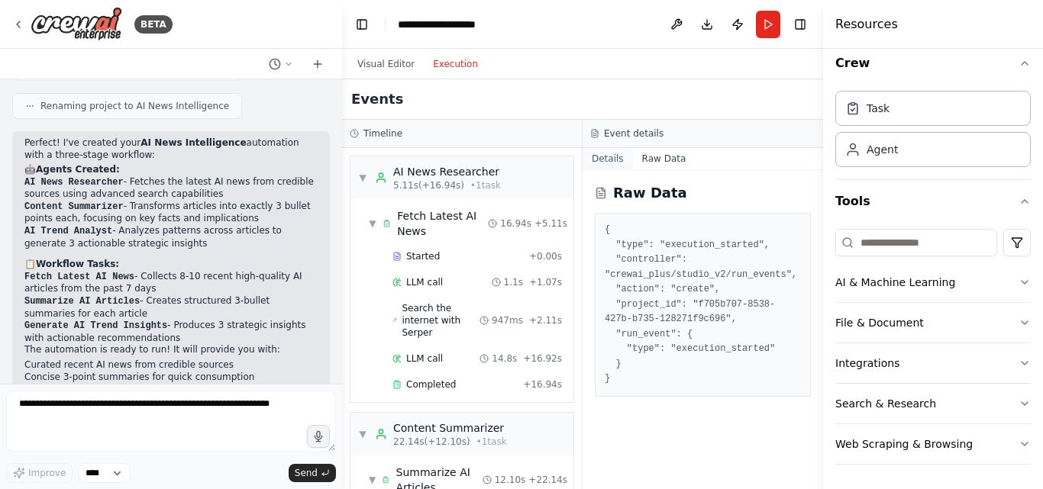
click at [603, 162] on button "Details" at bounding box center [608, 158] width 50 height 21
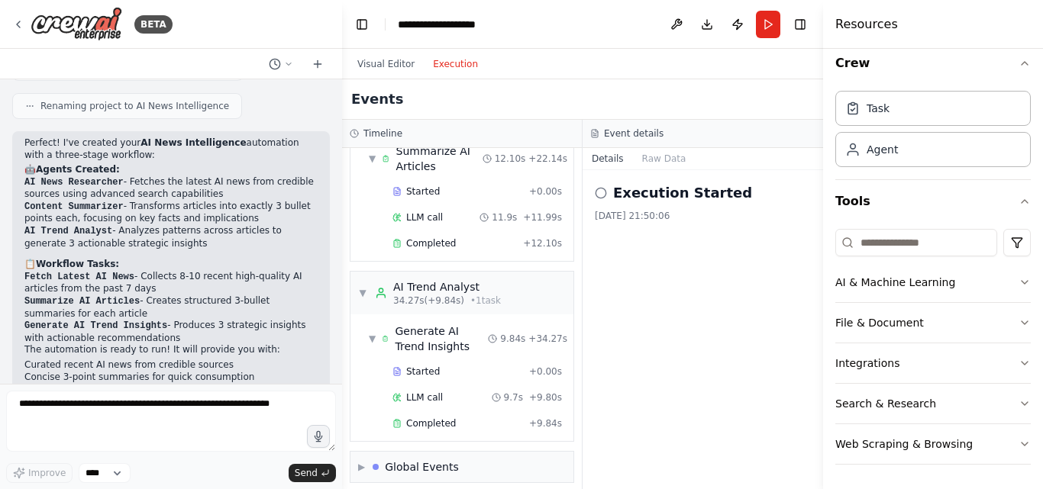
scroll to position [332, 0]
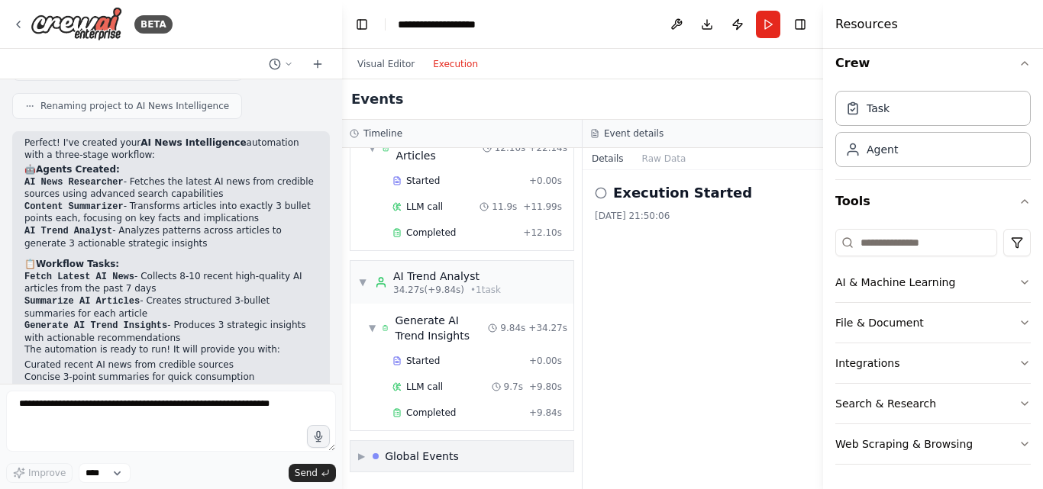
click at [361, 459] on span "▶" at bounding box center [361, 457] width 7 height 12
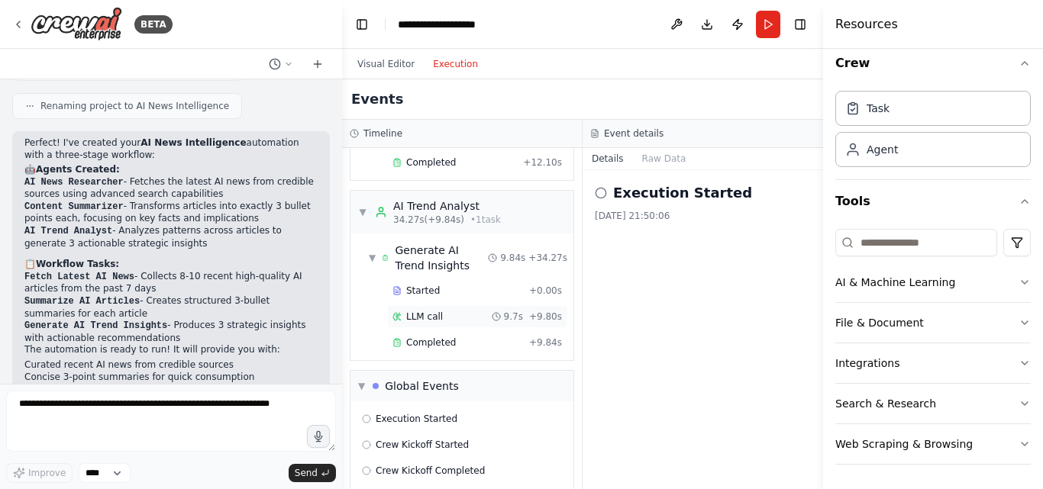
scroll to position [445, 0]
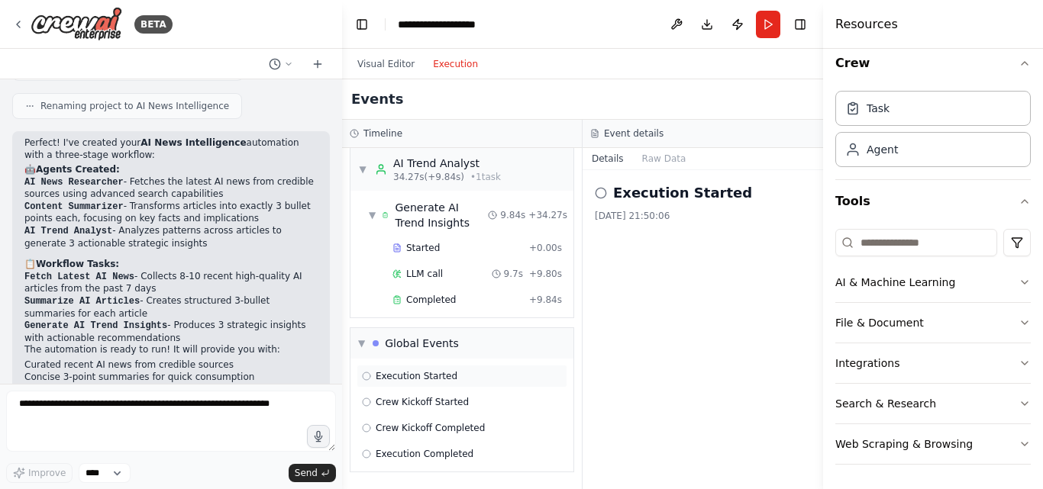
click at [416, 372] on span "Execution Started" at bounding box center [417, 376] width 82 height 12
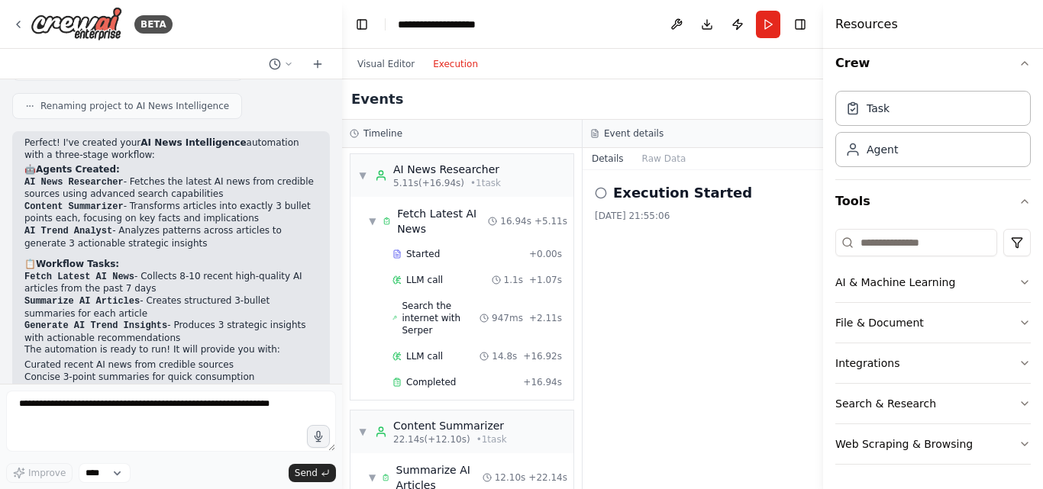
scroll to position [0, 0]
click at [380, 69] on button "Visual Editor" at bounding box center [386, 64] width 76 height 18
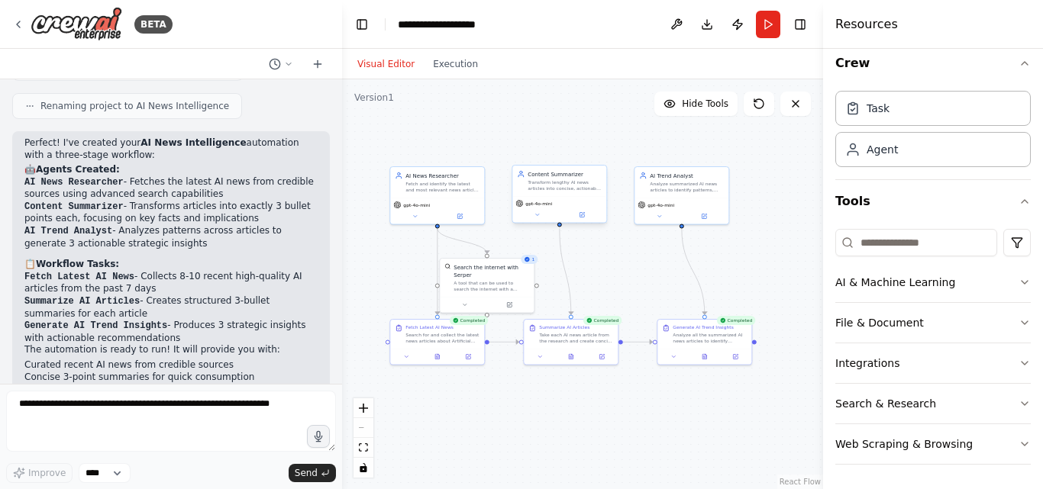
click at [586, 222] on div "gpt-4o-mini" at bounding box center [559, 209] width 94 height 27
click at [584, 222] on div "gpt-4o-mini" at bounding box center [559, 209] width 94 height 27
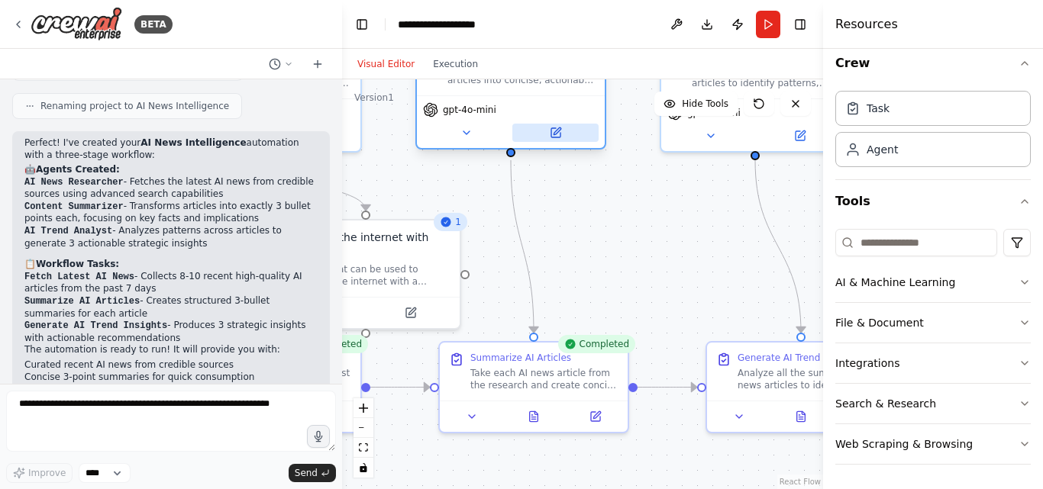
click at [554, 126] on button at bounding box center [555, 133] width 86 height 18
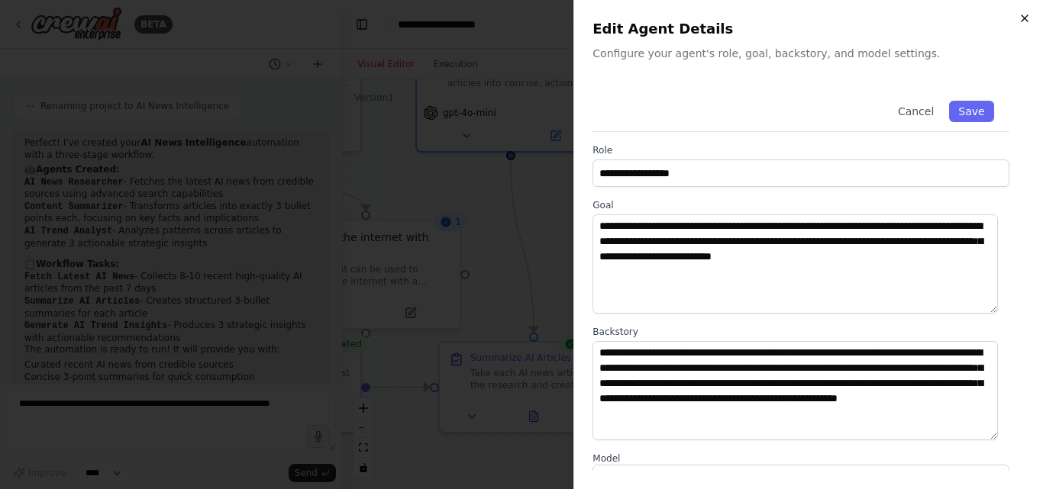
click at [1027, 20] on icon "button" at bounding box center [1025, 18] width 12 height 12
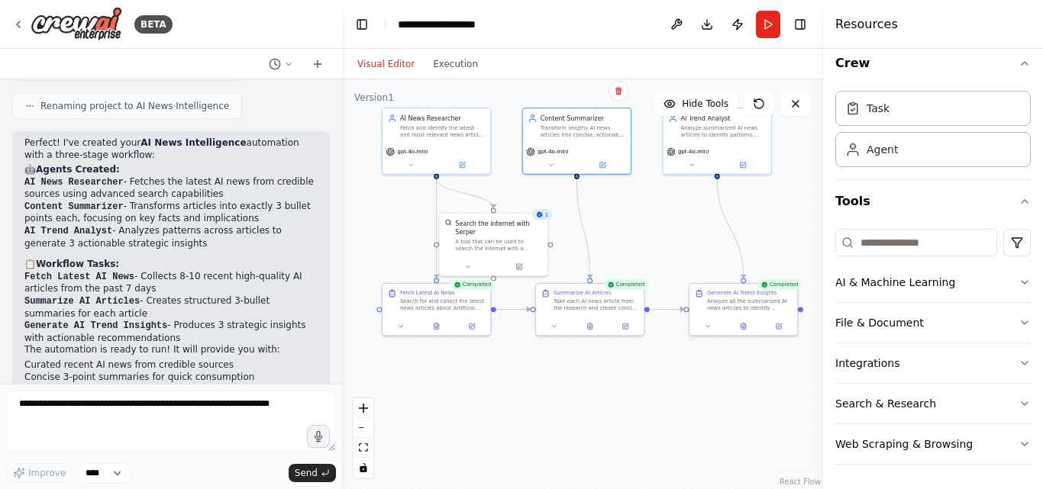
click at [429, 74] on div "Visual Editor Execution" at bounding box center [417, 64] width 139 height 31
click at [451, 53] on div "Visual Editor Execution" at bounding box center [417, 64] width 139 height 31
click at [450, 63] on button "Execution" at bounding box center [455, 64] width 63 height 18
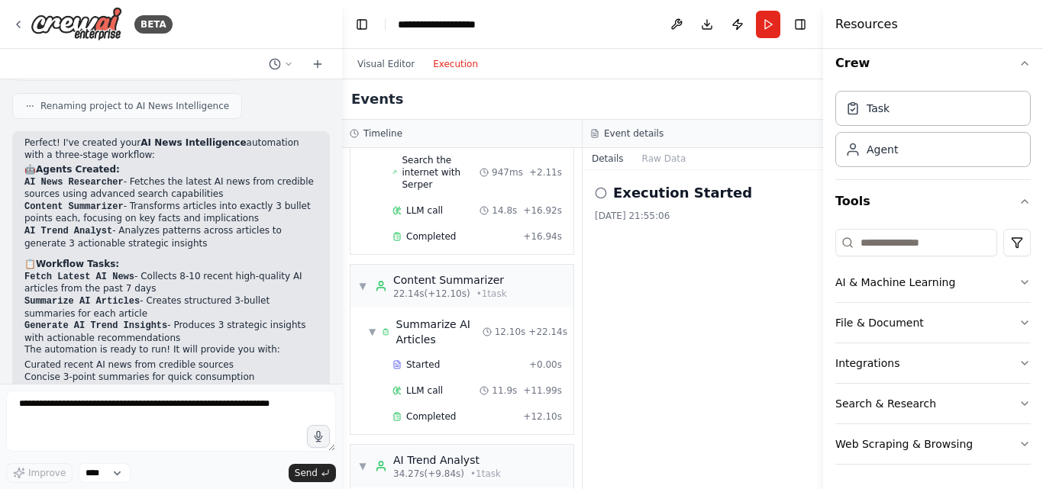
scroll to position [229, 0]
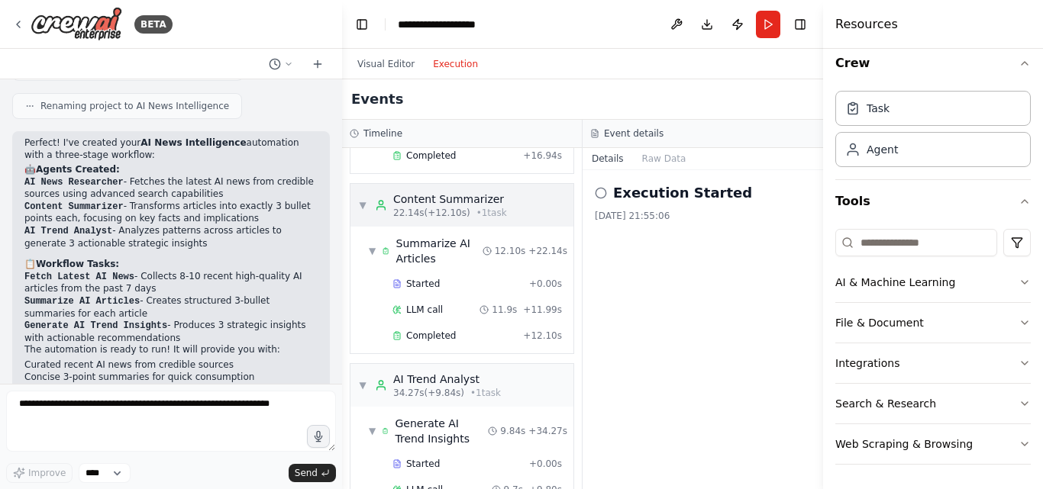
click at [454, 213] on span "22.14s (+12.10s)" at bounding box center [431, 213] width 77 height 12
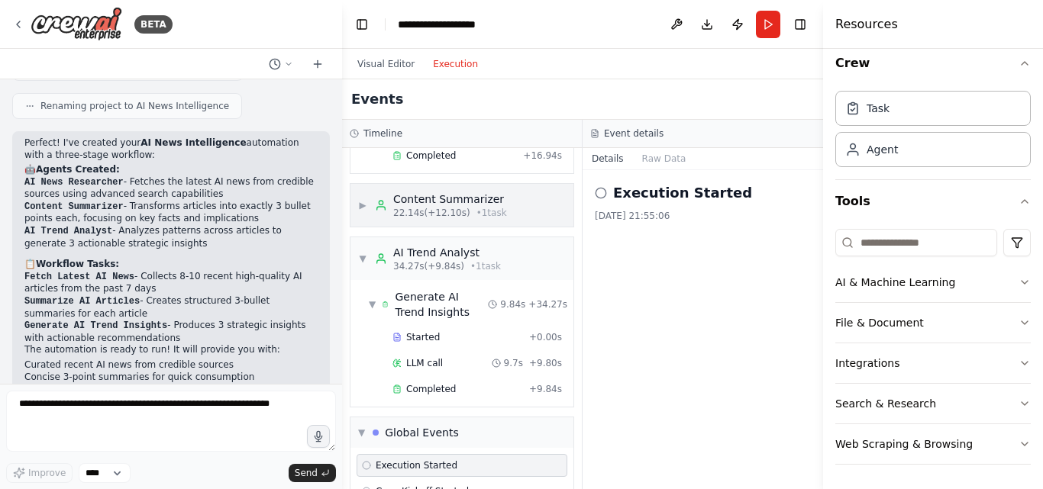
click at [476, 208] on span "• 1 task" at bounding box center [491, 213] width 31 height 12
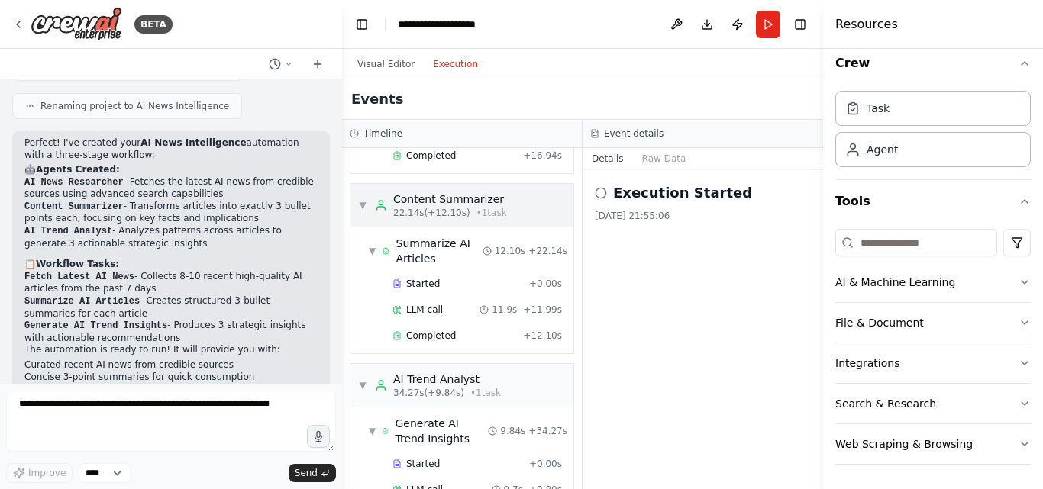
click at [476, 208] on span "• 1 task" at bounding box center [491, 213] width 31 height 12
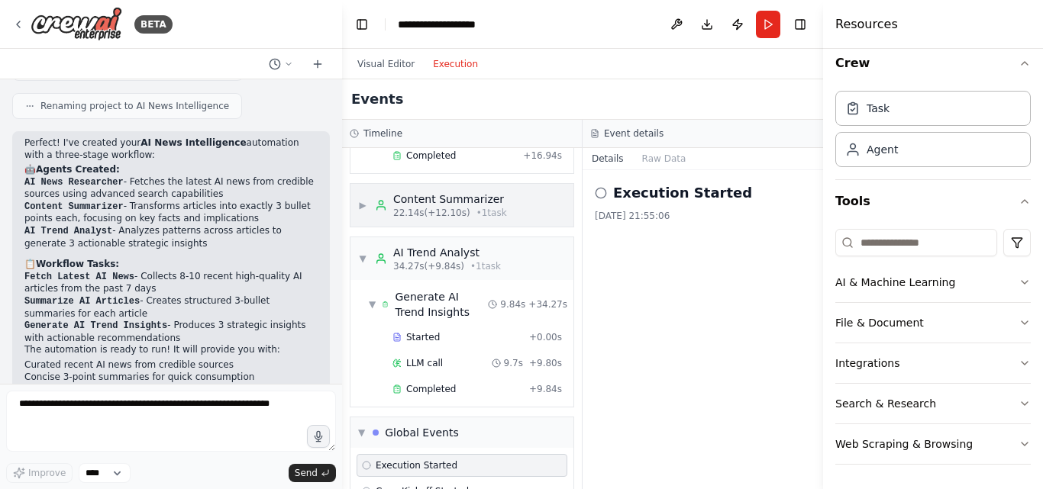
click at [367, 205] on span "▶" at bounding box center [362, 205] width 9 height 12
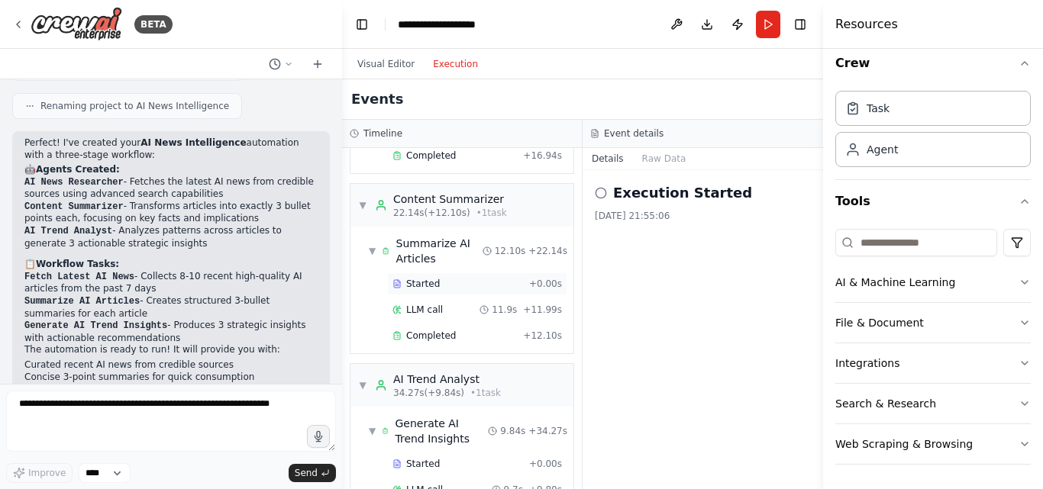
click at [415, 281] on span "Started" at bounding box center [423, 284] width 34 height 12
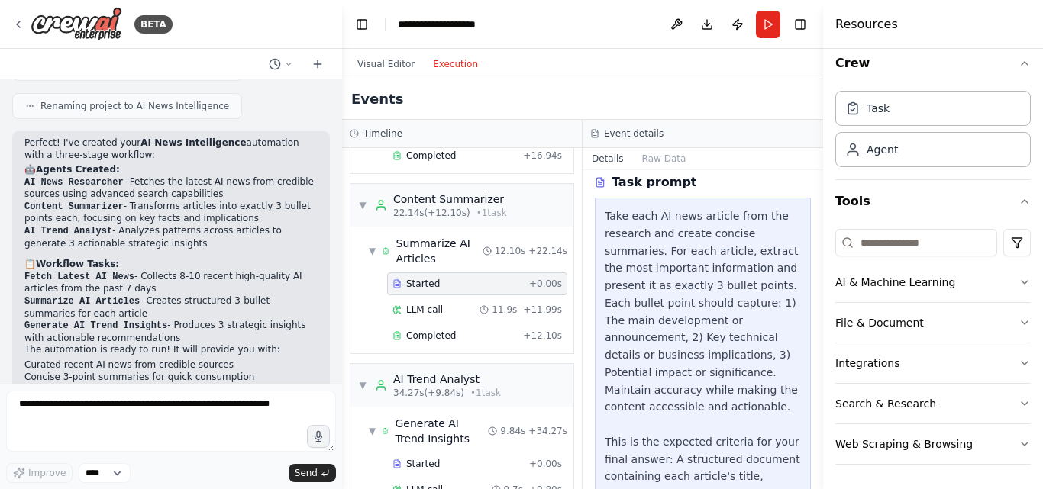
scroll to position [153, 0]
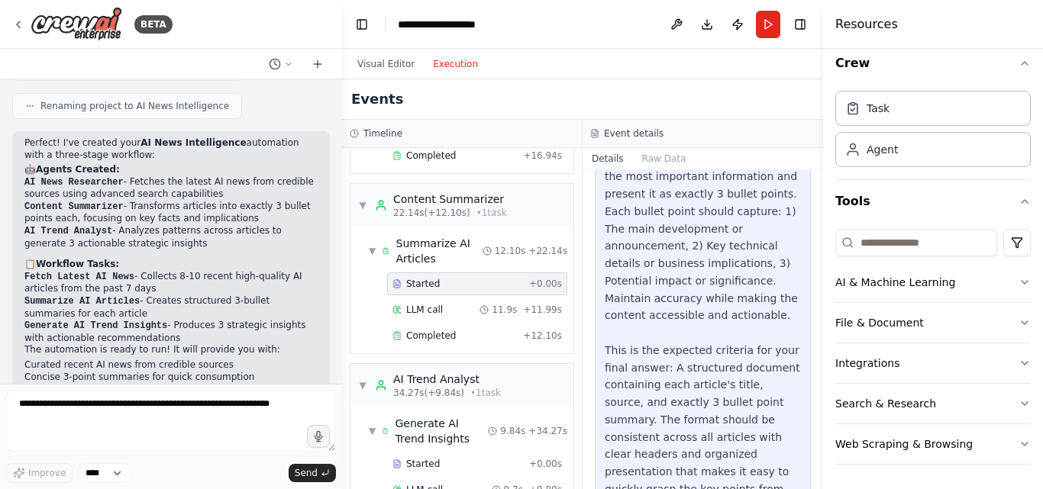
click at [686, 276] on div "Take each AI news article from the research and create concise summaries. For e…" at bounding box center [703, 342] width 196 height 452
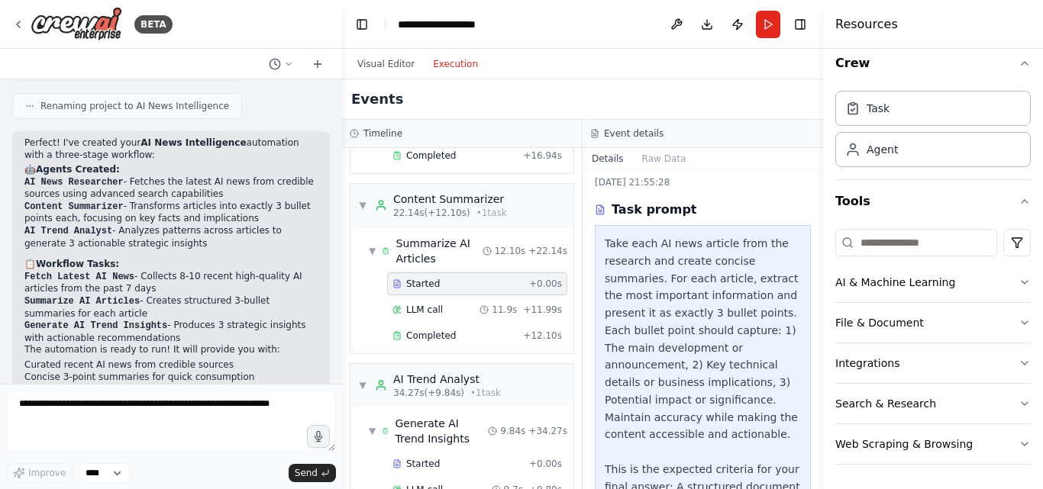
scroll to position [19, 0]
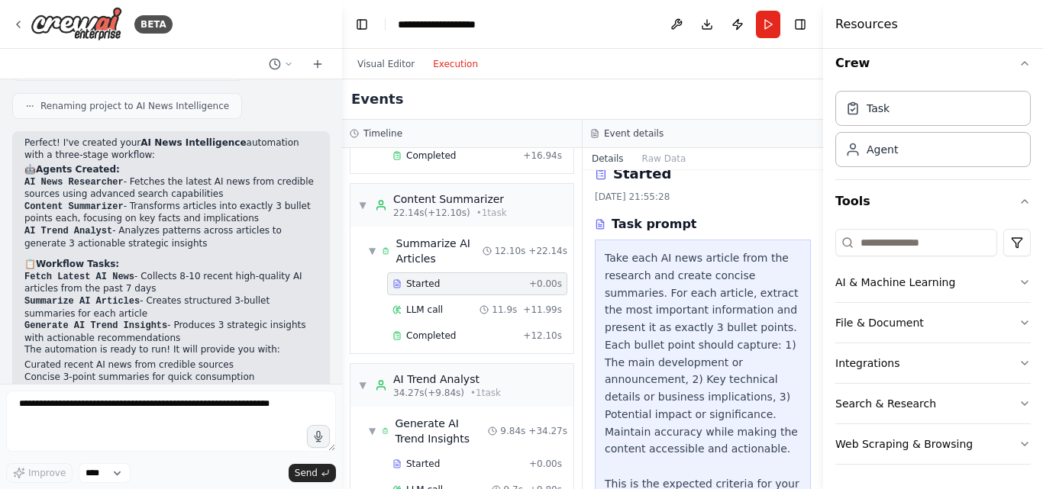
click at [417, 322] on div "Started + 0.00s LLM call 11.9s + 11.99s Completed + 12.10s" at bounding box center [468, 312] width 211 height 78
click at [434, 312] on span "LLM call" at bounding box center [424, 310] width 37 height 12
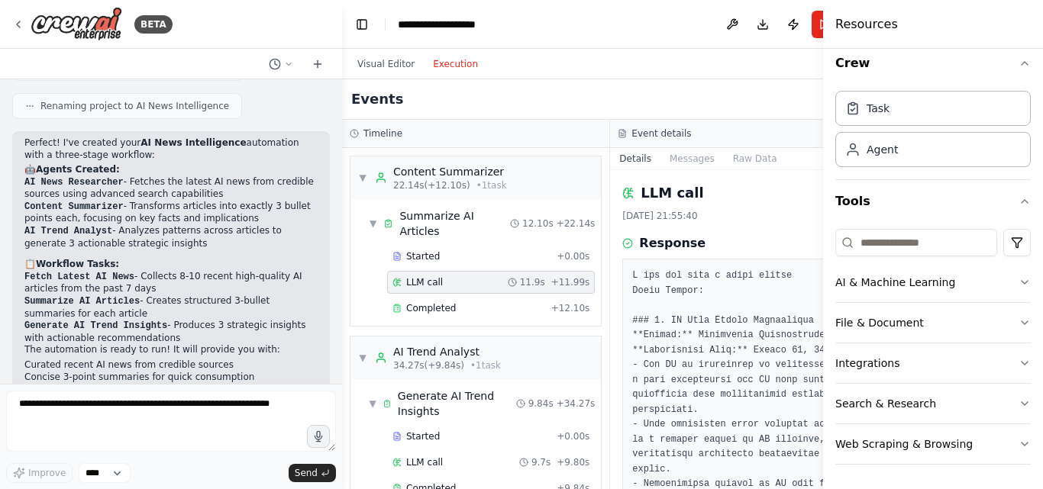
click at [434, 289] on span "LLM call" at bounding box center [424, 282] width 37 height 12
click at [454, 315] on div "Completed" at bounding box center [468, 308] width 153 height 12
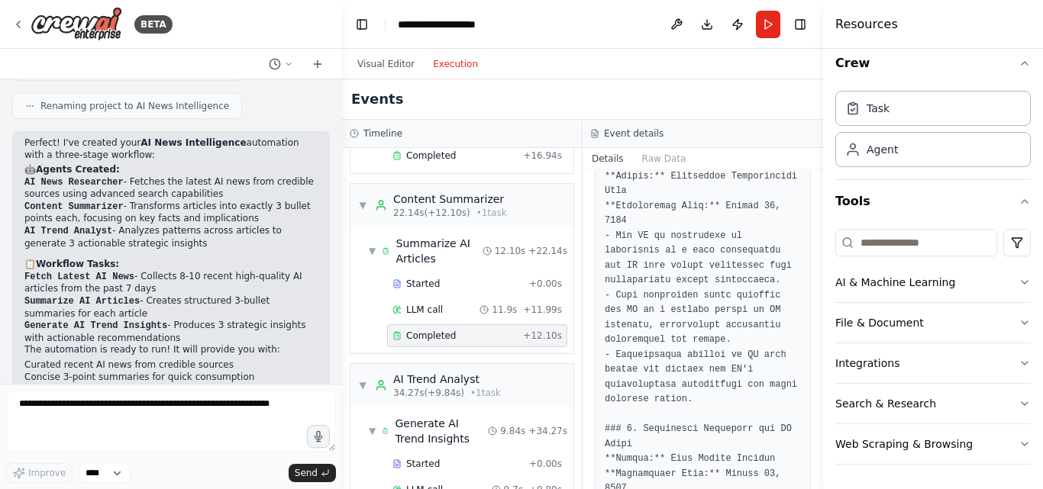
scroll to position [0, 0]
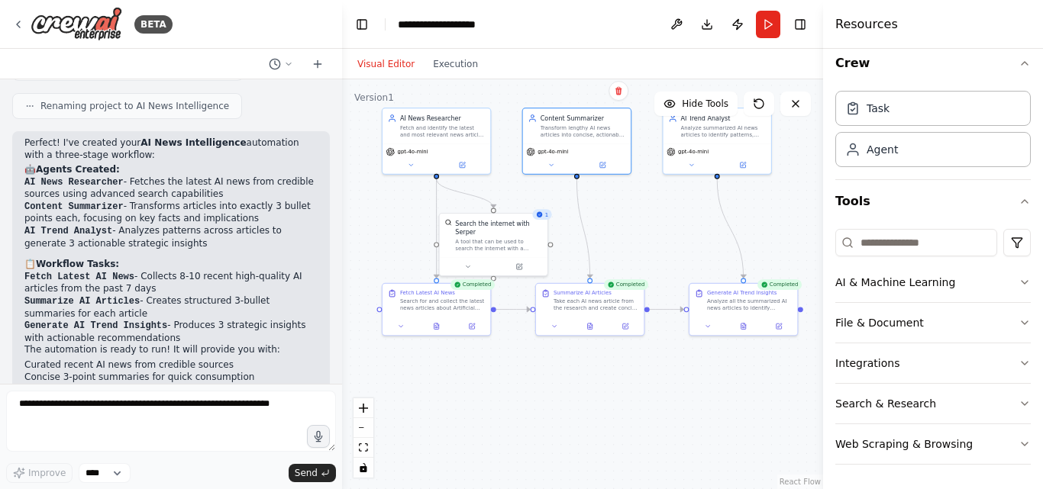
click at [383, 57] on button "Visual Editor" at bounding box center [386, 64] width 76 height 18
click at [792, 104] on icon at bounding box center [796, 104] width 12 height 12
drag, startPoint x: 392, startPoint y: 111, endPoint x: 384, endPoint y: 125, distance: 15.7
click at [384, 125] on icon at bounding box center [383, 125] width 8 height 8
click at [603, 398] on div ".deletable-edge-delete-btn { width: 20px; height: 20px; border: 0px solid #ffff…" at bounding box center [582, 284] width 481 height 410
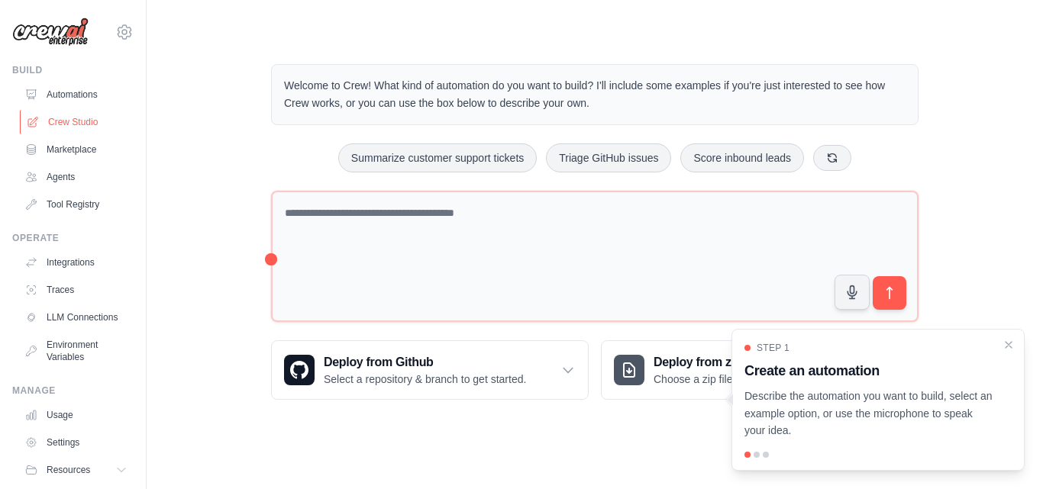
click at [53, 130] on link "Crew Studio" at bounding box center [77, 122] width 115 height 24
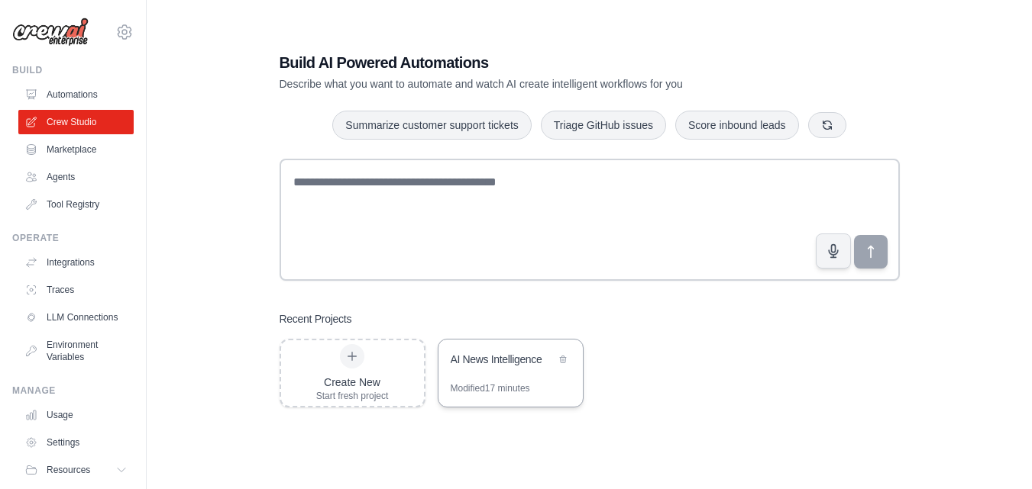
click at [478, 365] on div "AI News Intelligence" at bounding box center [503, 359] width 105 height 15
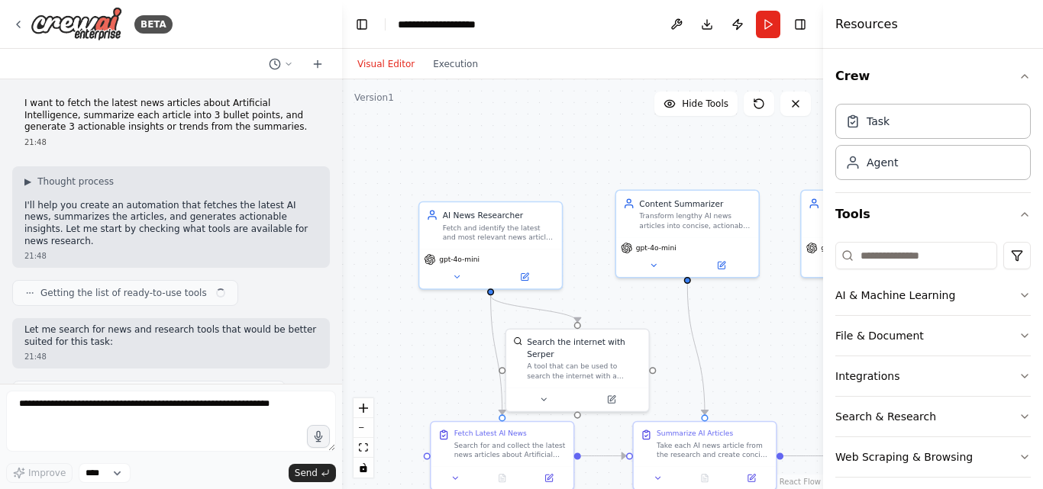
scroll to position [870, 0]
